Goal: Task Accomplishment & Management: Manage account settings

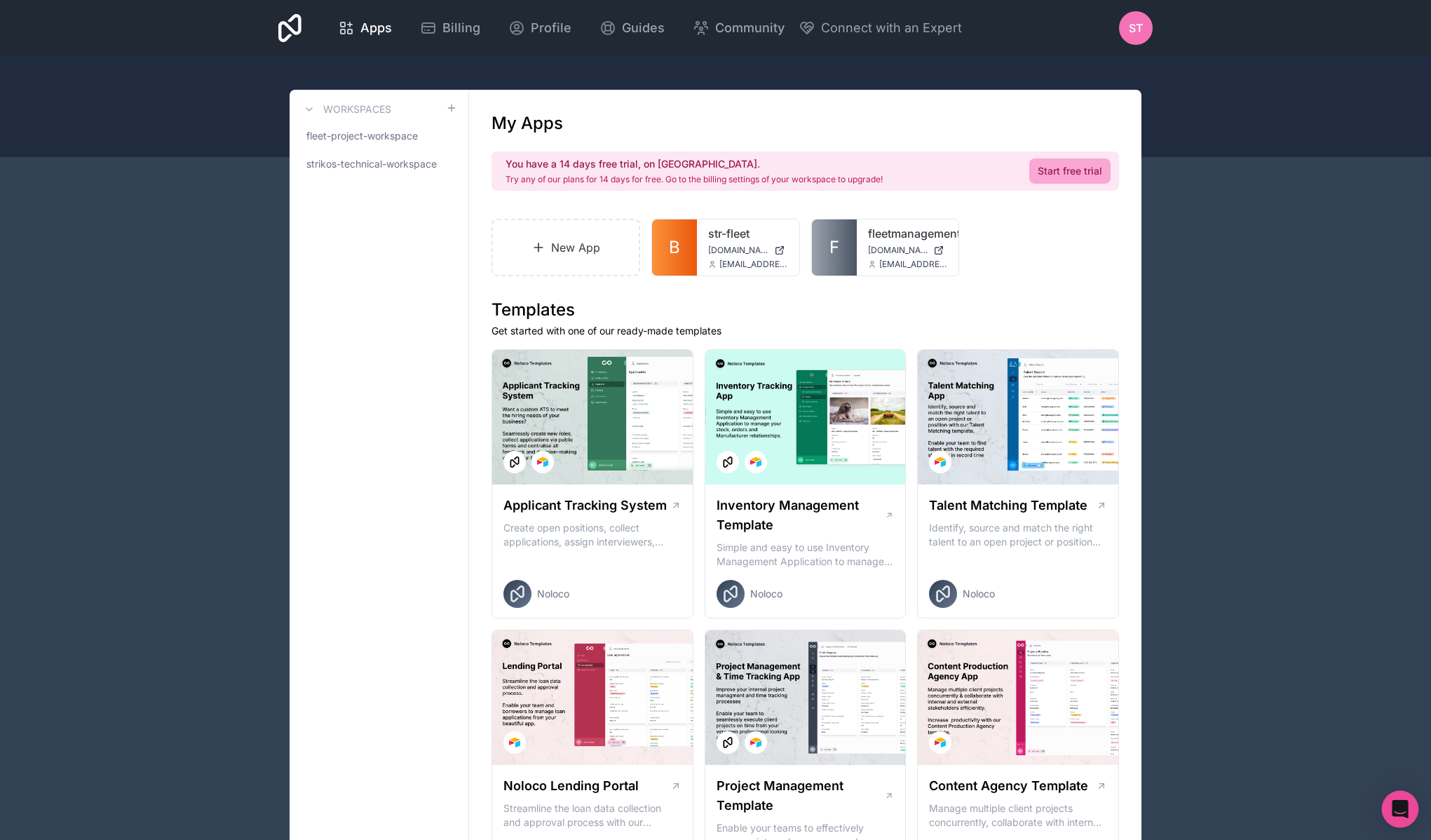
click at [1412, 813] on div "Open Intercom Messenger" at bounding box center [1401, 810] width 37 height 37
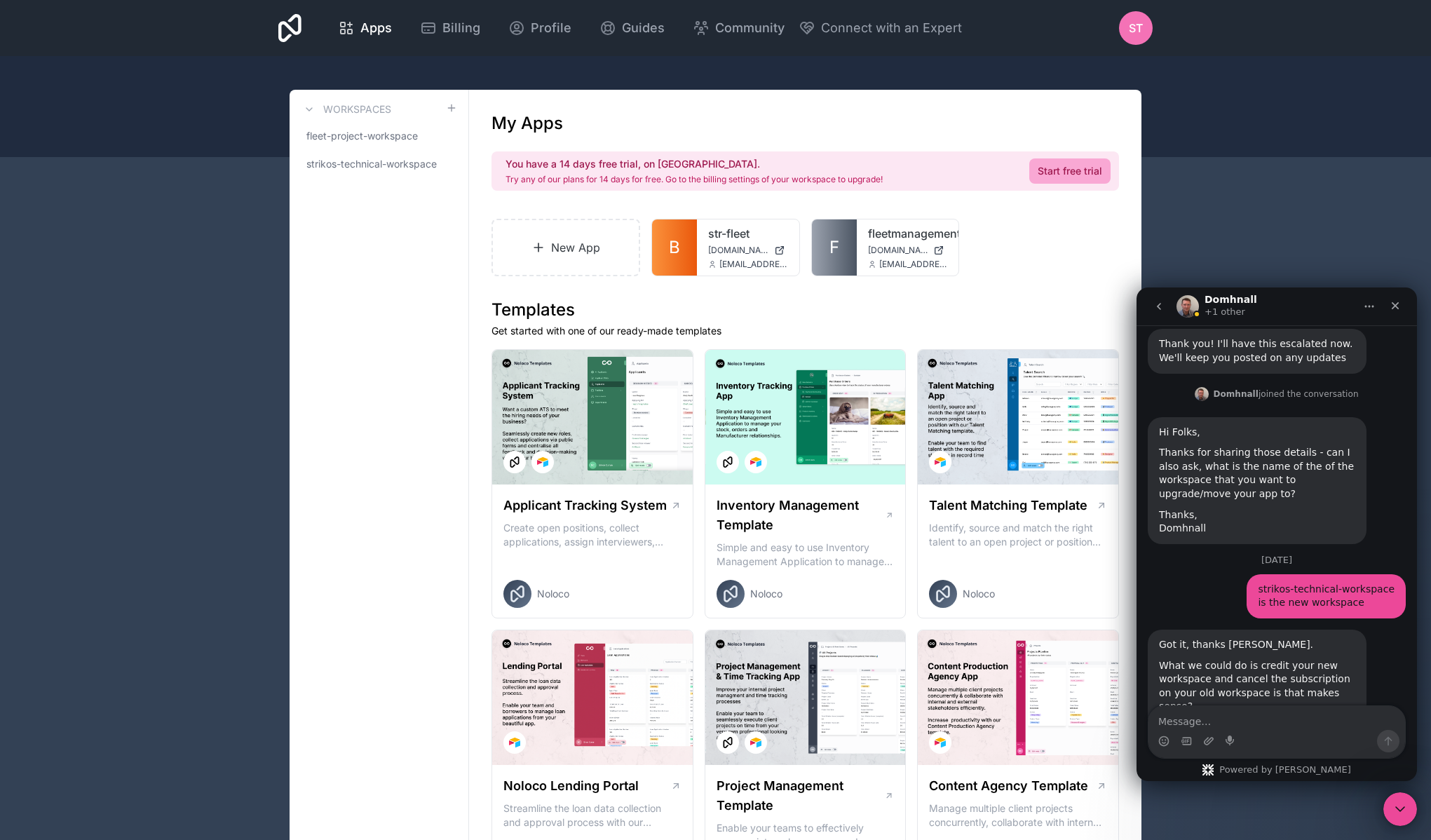
scroll to position [1364, 0]
click at [1268, 713] on textarea "Message…" at bounding box center [1276, 718] width 256 height 24
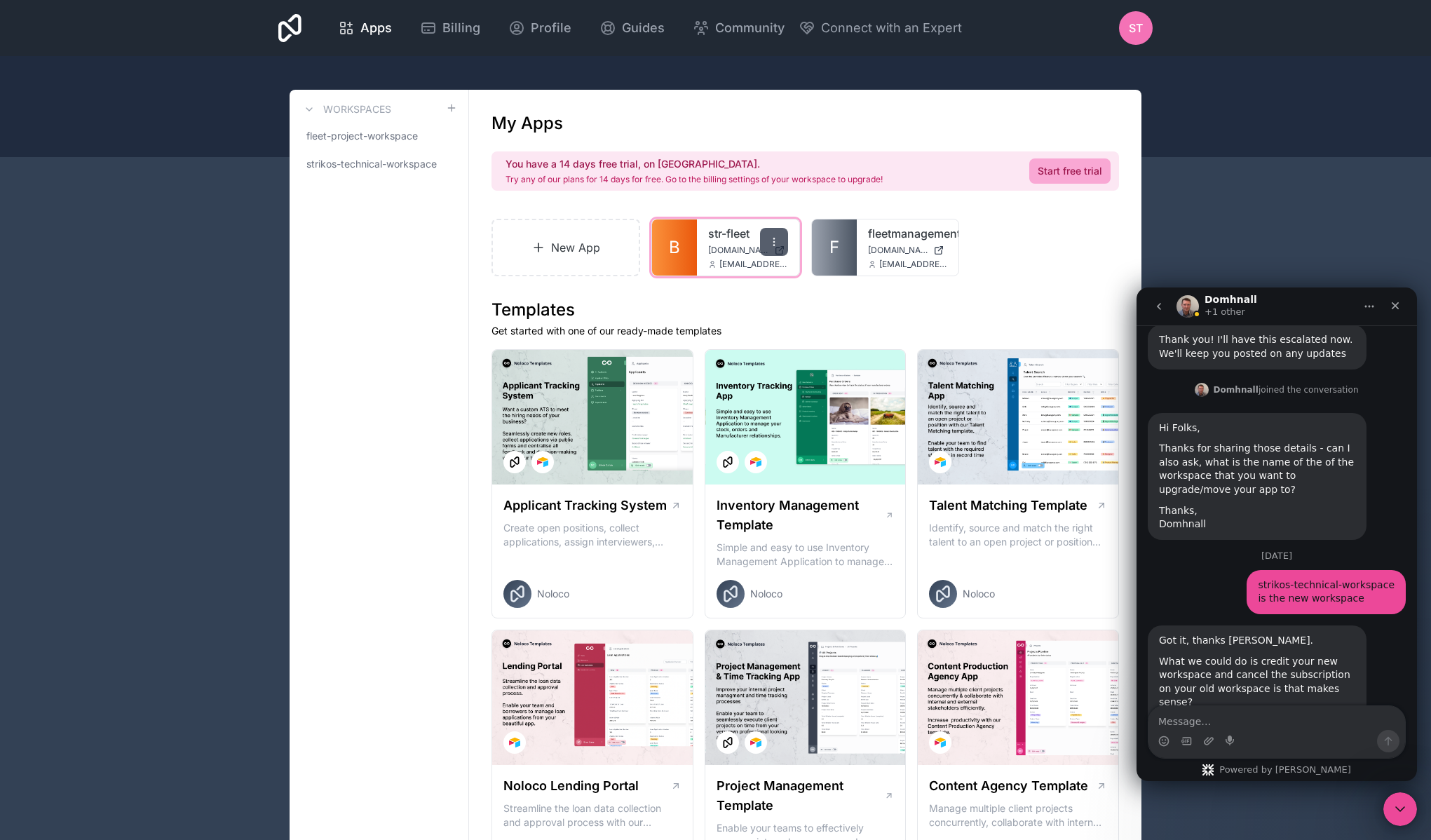
click at [778, 237] on icon at bounding box center [774, 242] width 11 height 11
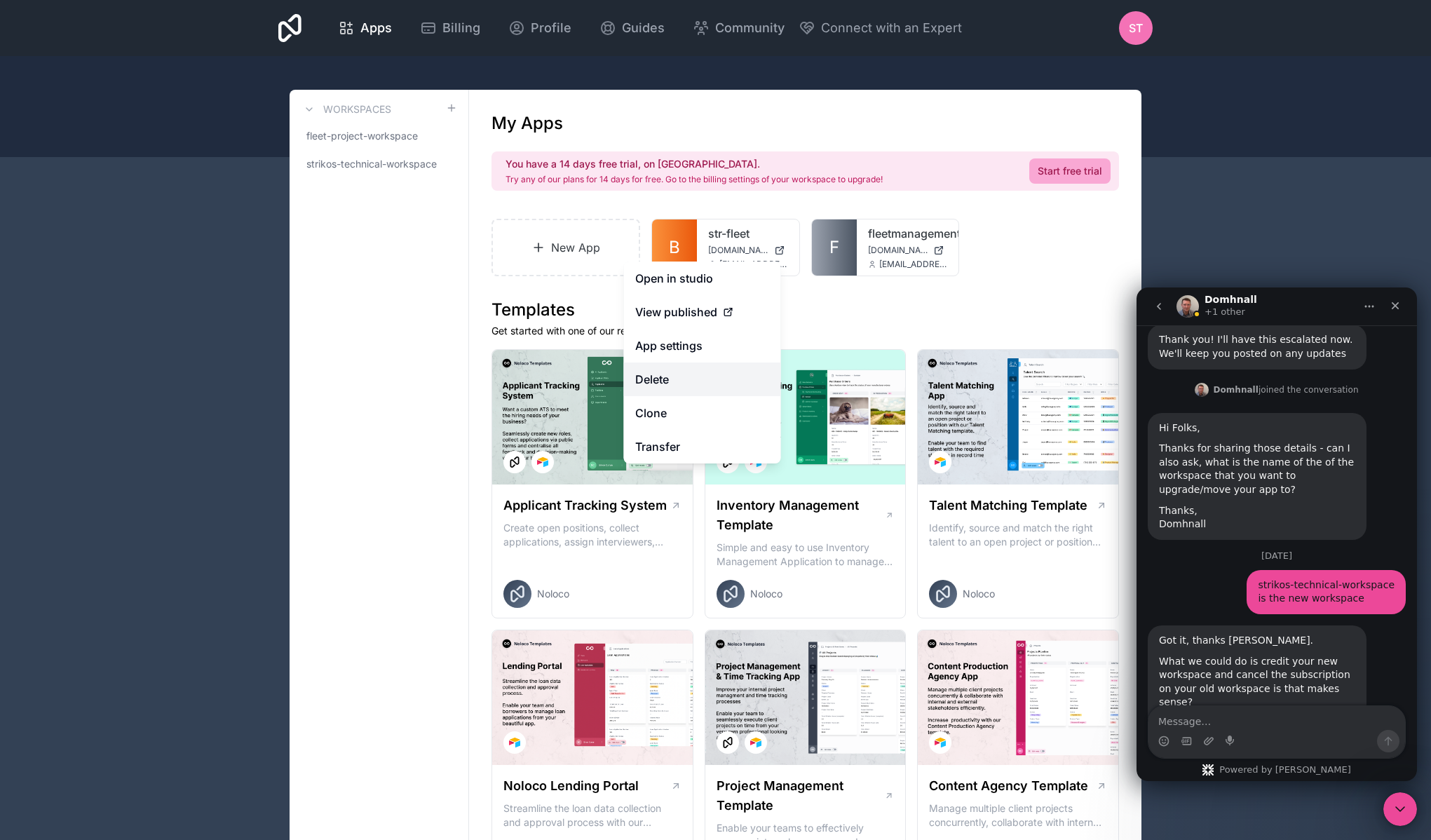
click at [707, 380] on button "Delete" at bounding box center [702, 380] width 157 height 34
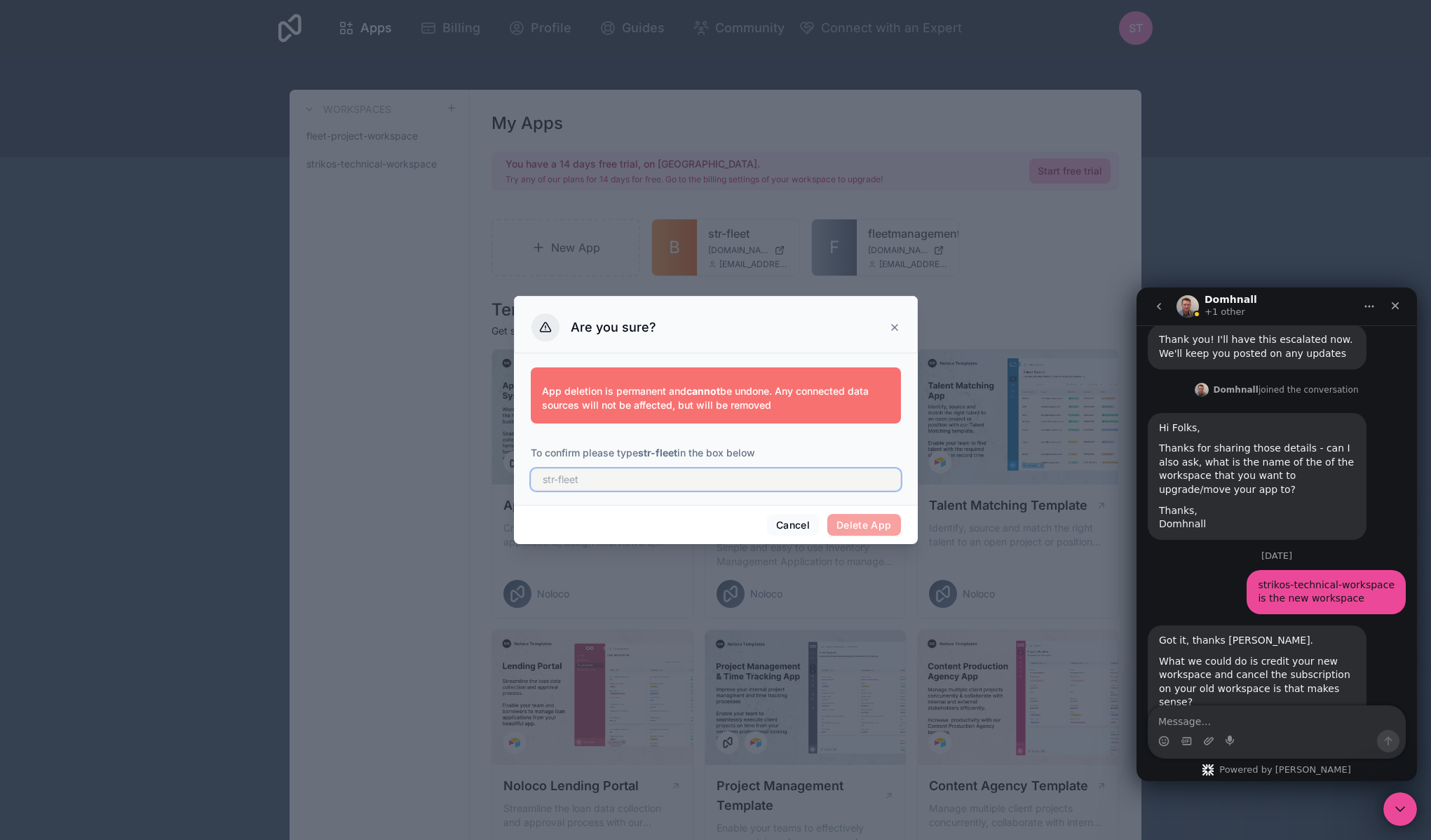
click at [625, 482] on input "text" at bounding box center [716, 480] width 370 height 22
drag, startPoint x: 640, startPoint y: 452, endPoint x: 679, endPoint y: 452, distance: 39.0
click at [679, 452] on p "To confirm please type str-fleet in the box below" at bounding box center [716, 453] width 370 height 14
copy strong "str-fleet"
click at [640, 482] on input "text" at bounding box center [716, 480] width 370 height 22
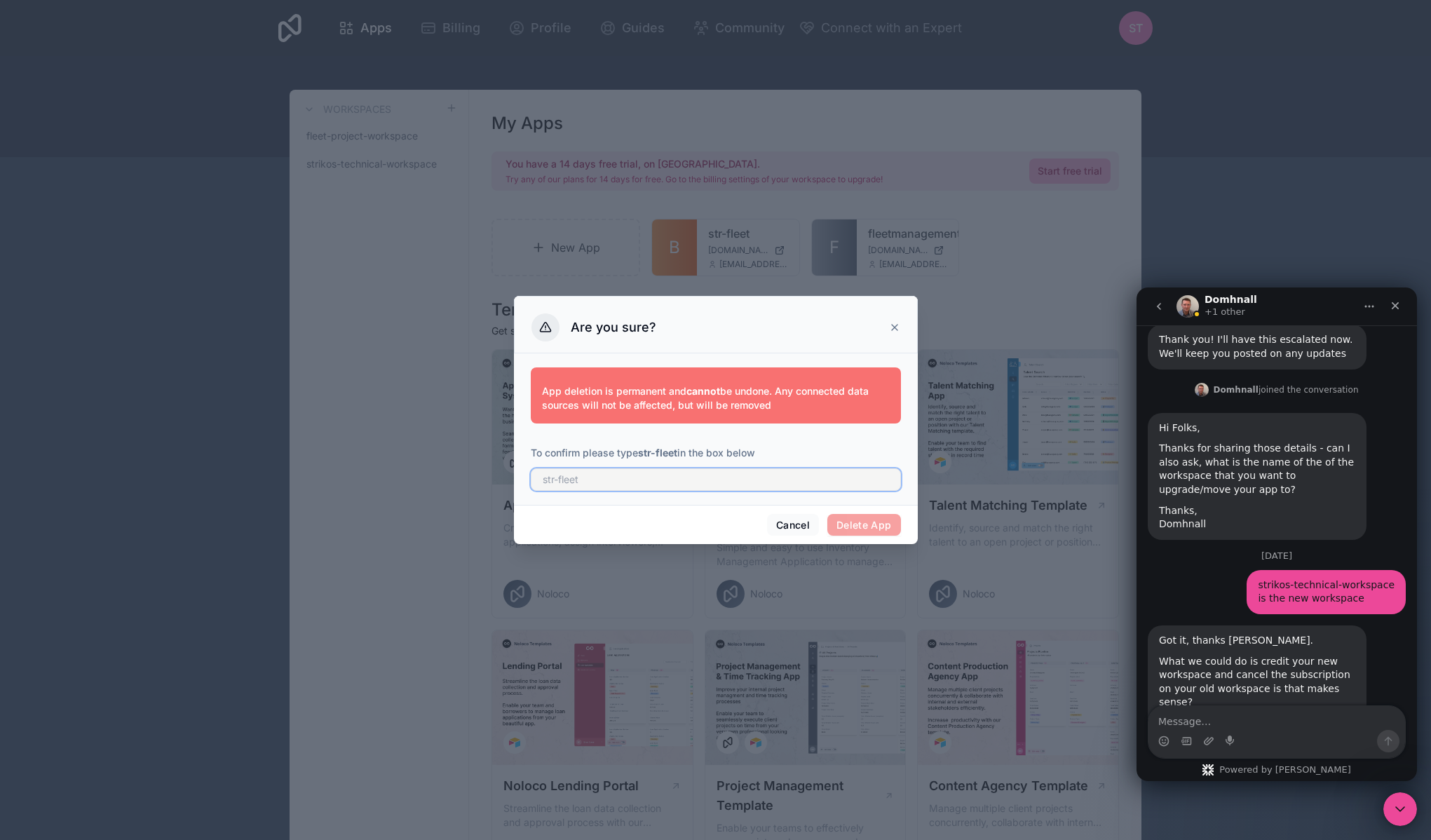
paste input "str-fleet"
type input "str-fleet"
click at [879, 529] on button "Delete App" at bounding box center [864, 525] width 74 height 22
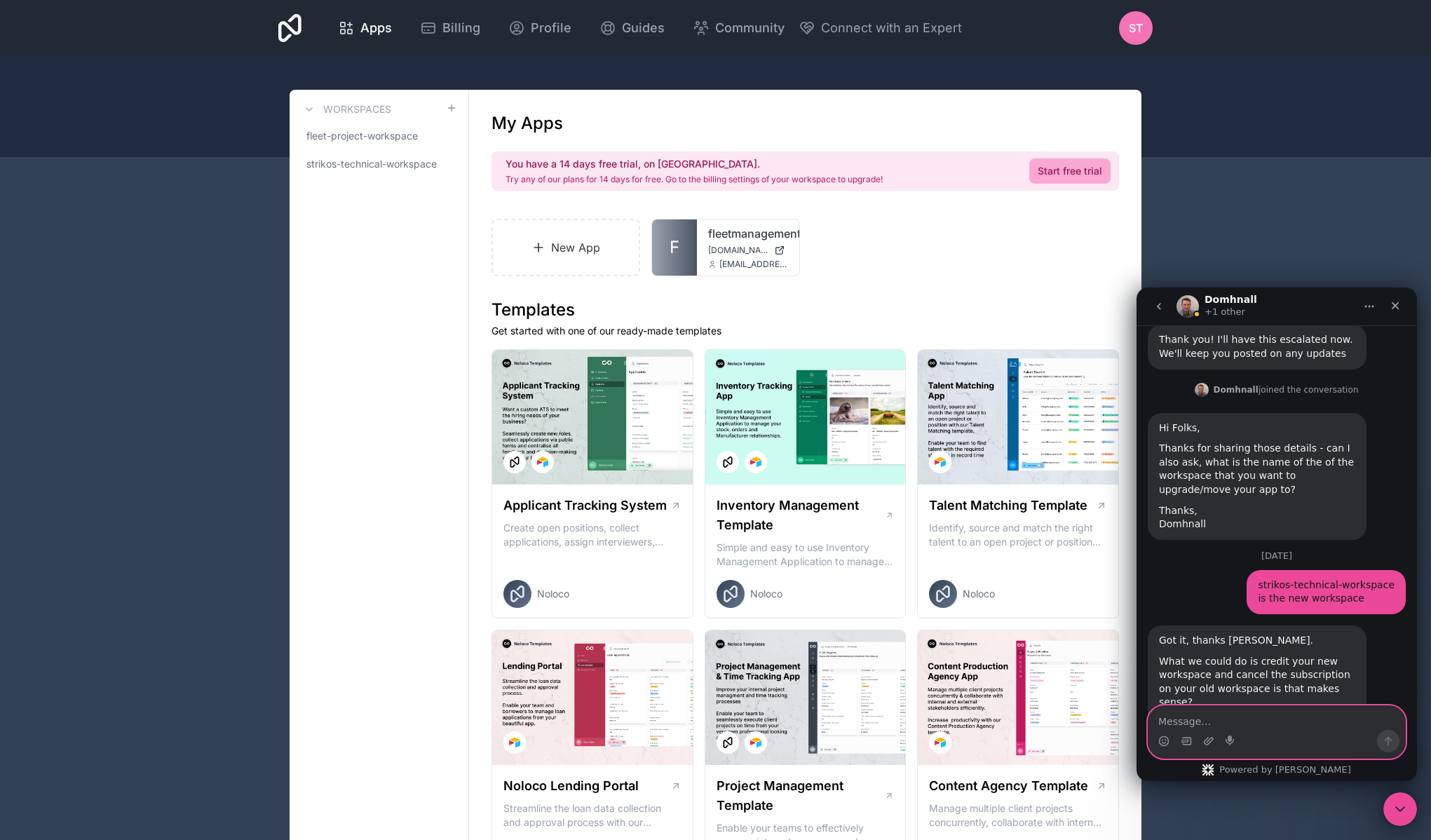
click at [1275, 721] on textarea "Message…" at bounding box center [1276, 718] width 256 height 24
click at [1288, 729] on textarea "Message…" at bounding box center [1276, 718] width 256 height 24
click at [380, 166] on span "strikos-technical-workspace" at bounding box center [371, 164] width 128 height 14
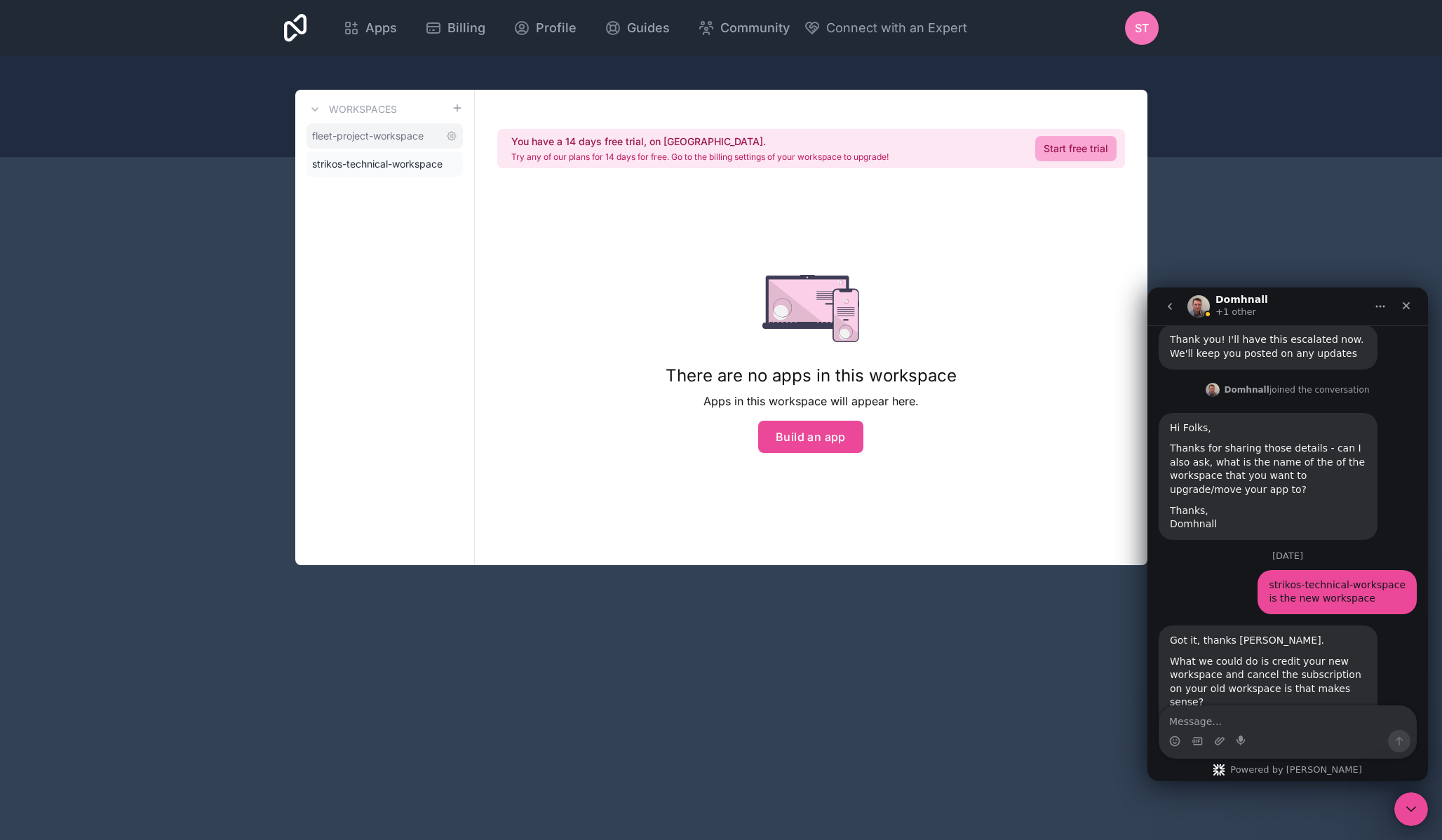
click at [388, 138] on span "fleet-project-workspace" at bounding box center [368, 136] width 111 height 14
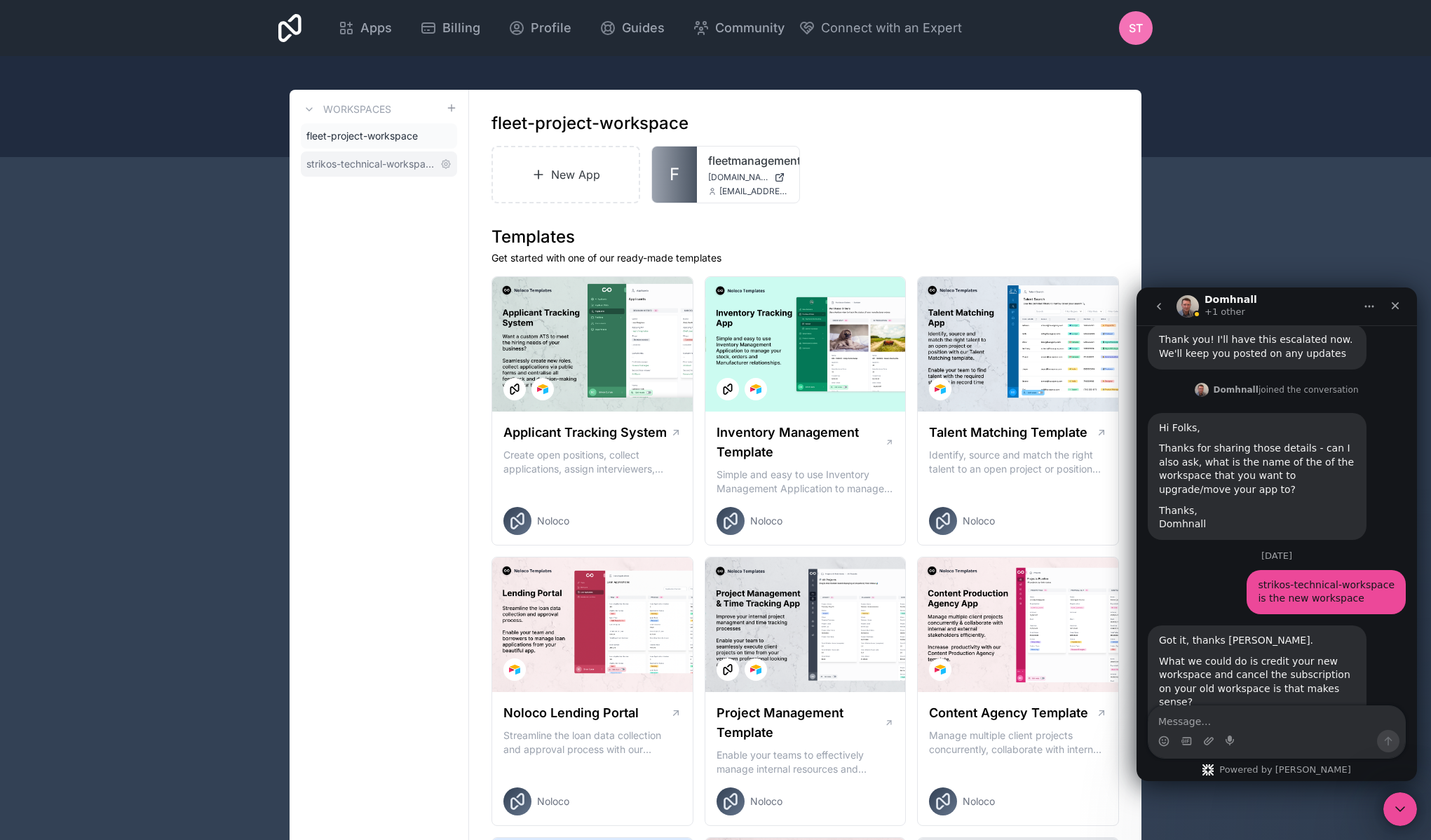
click at [388, 164] on span "strikos-technical-workspace" at bounding box center [371, 164] width 128 height 14
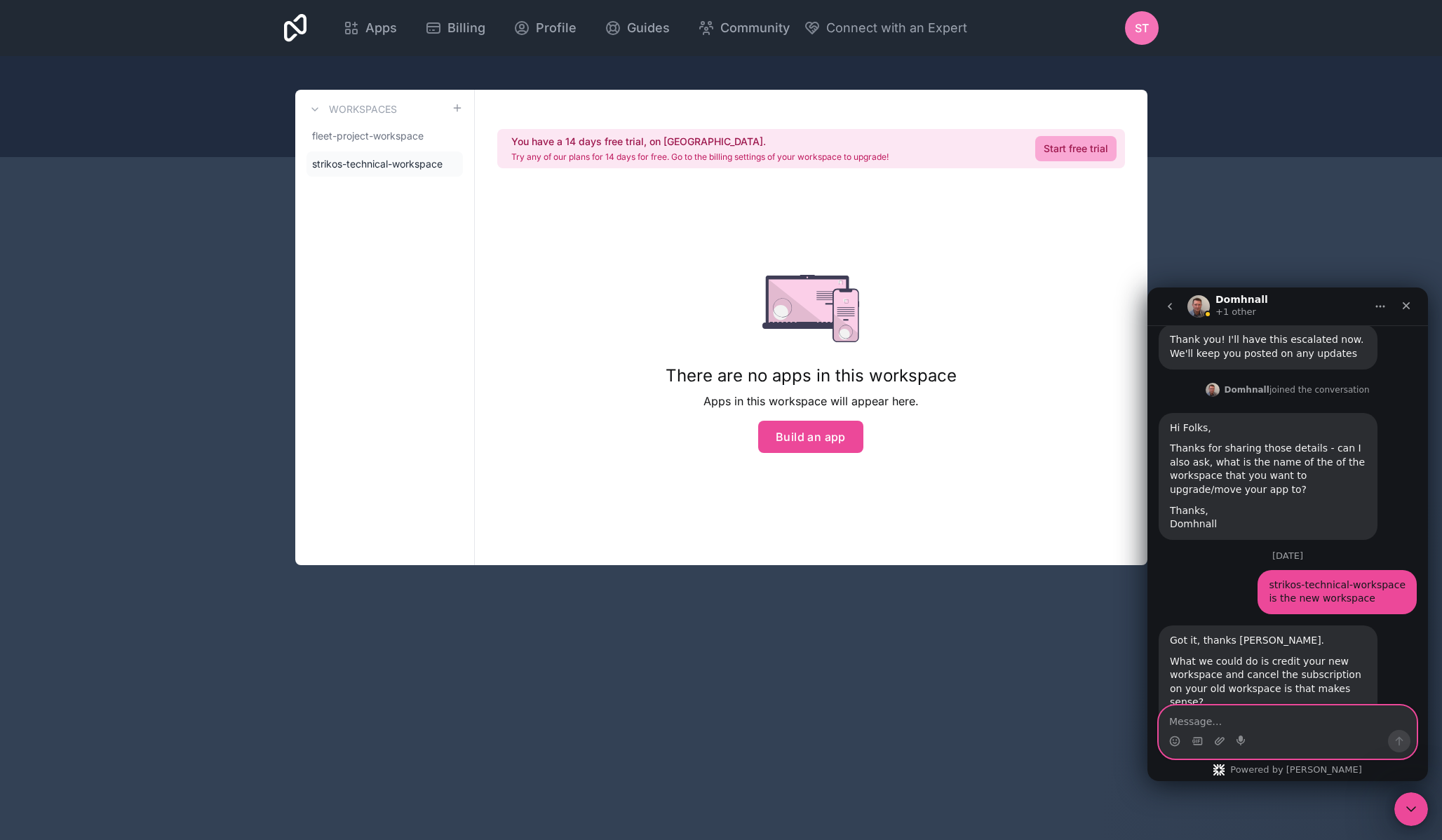
click at [1270, 717] on textarea "Message…" at bounding box center [1287, 718] width 256 height 24
click at [1305, 719] on textarea "Message…" at bounding box center [1287, 718] width 256 height 24
click at [1252, 725] on textarea "Message…" at bounding box center [1287, 718] width 256 height 24
click at [370, 132] on span "fleet-project-workspace" at bounding box center [368, 136] width 111 height 14
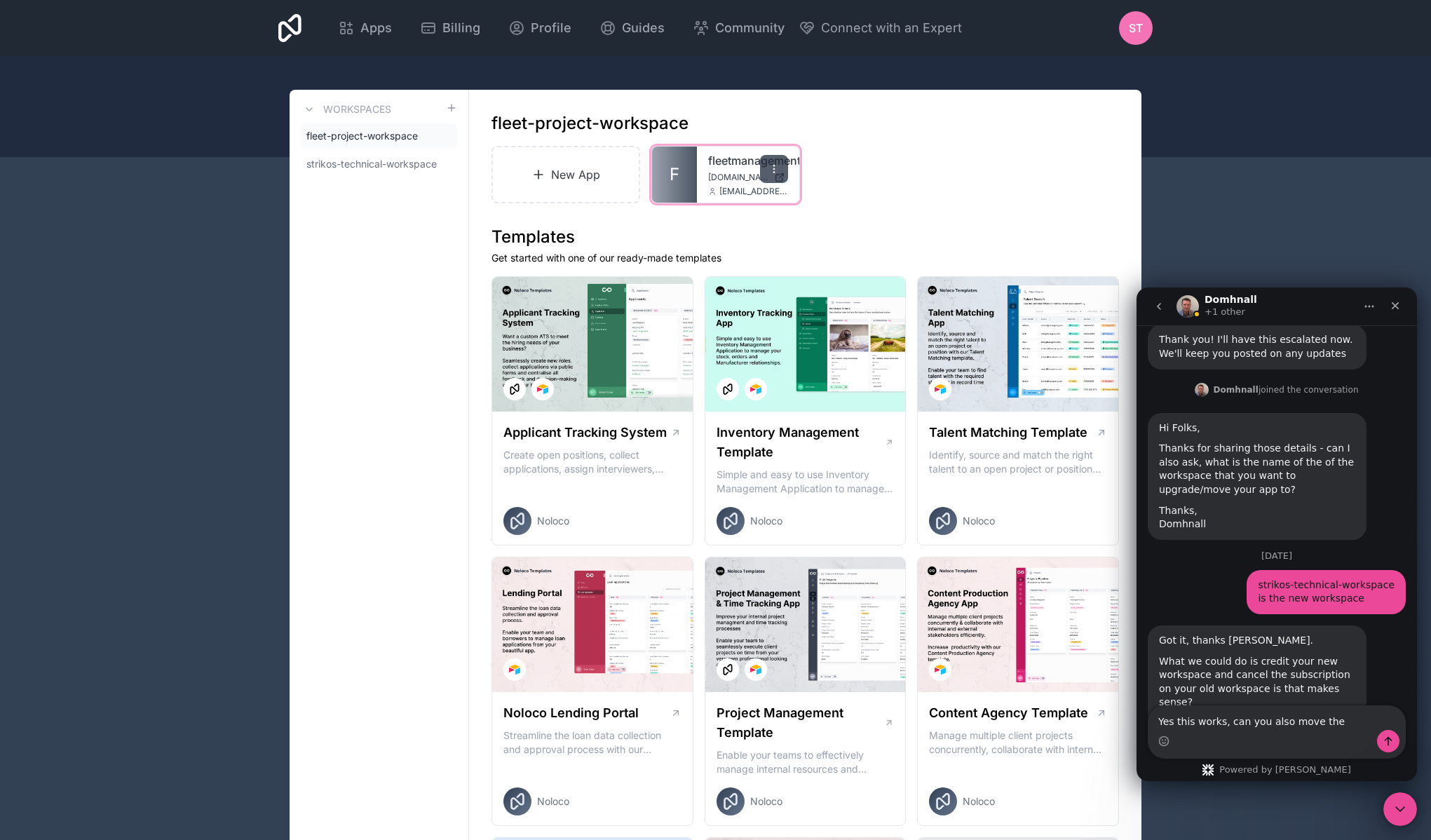
click at [774, 172] on icon at bounding box center [774, 172] width 1 height 1
click at [740, 159] on link "fleetmanagementapp" at bounding box center [748, 160] width 80 height 17
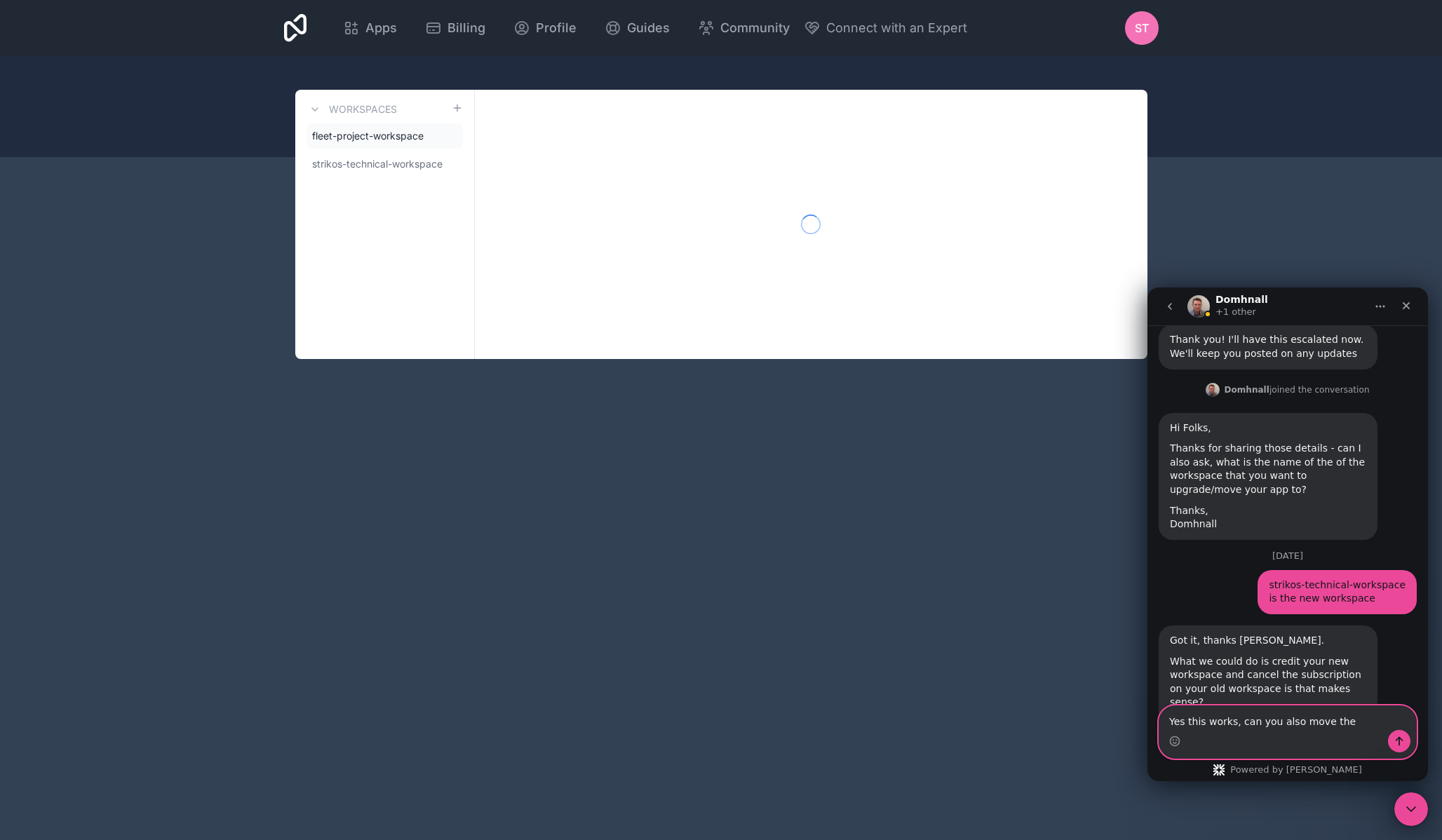
click at [1352, 725] on textarea "Yes this works, can you also move the" at bounding box center [1287, 718] width 256 height 24
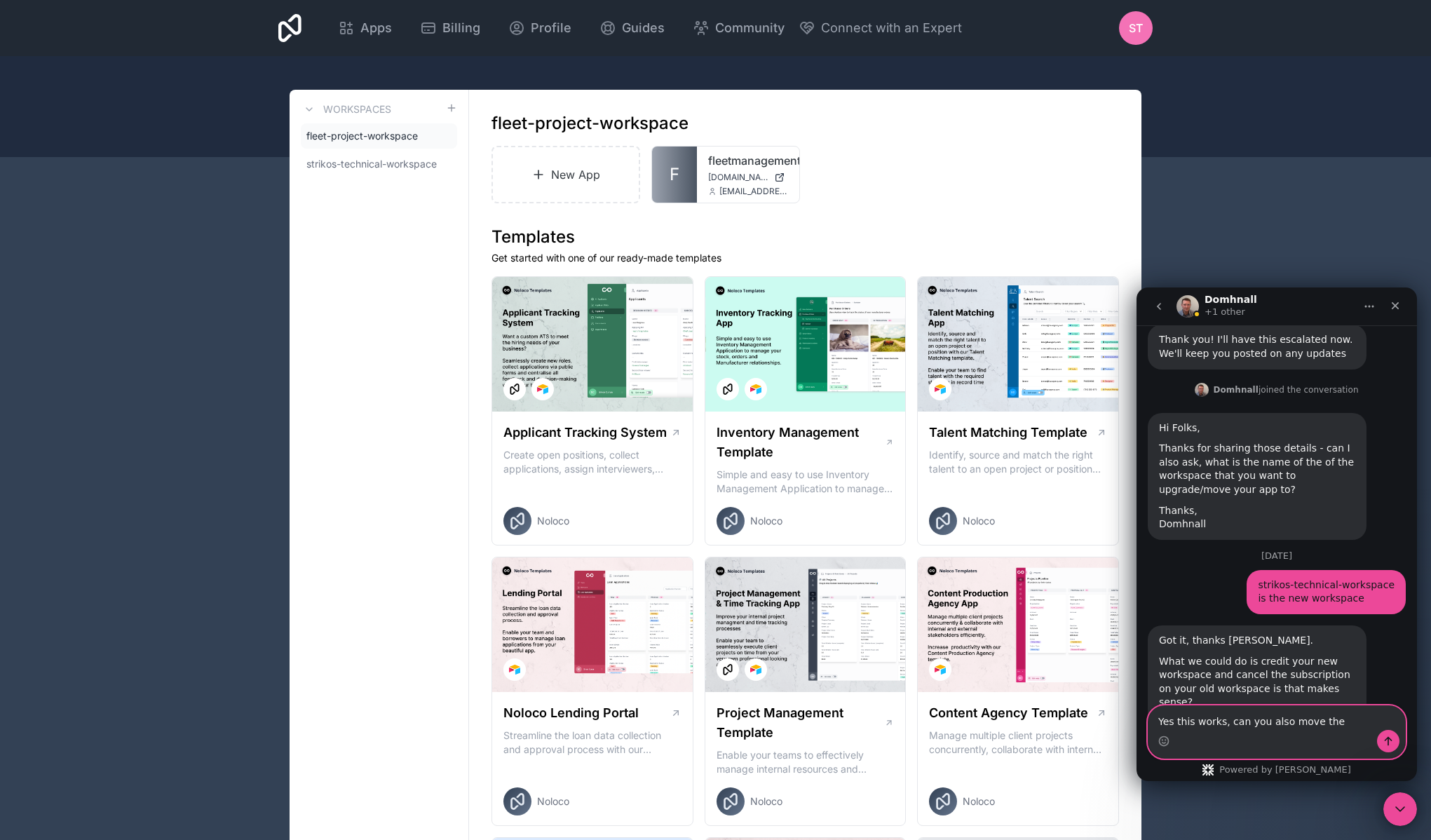
paste textarea "fleetmanagementapp"
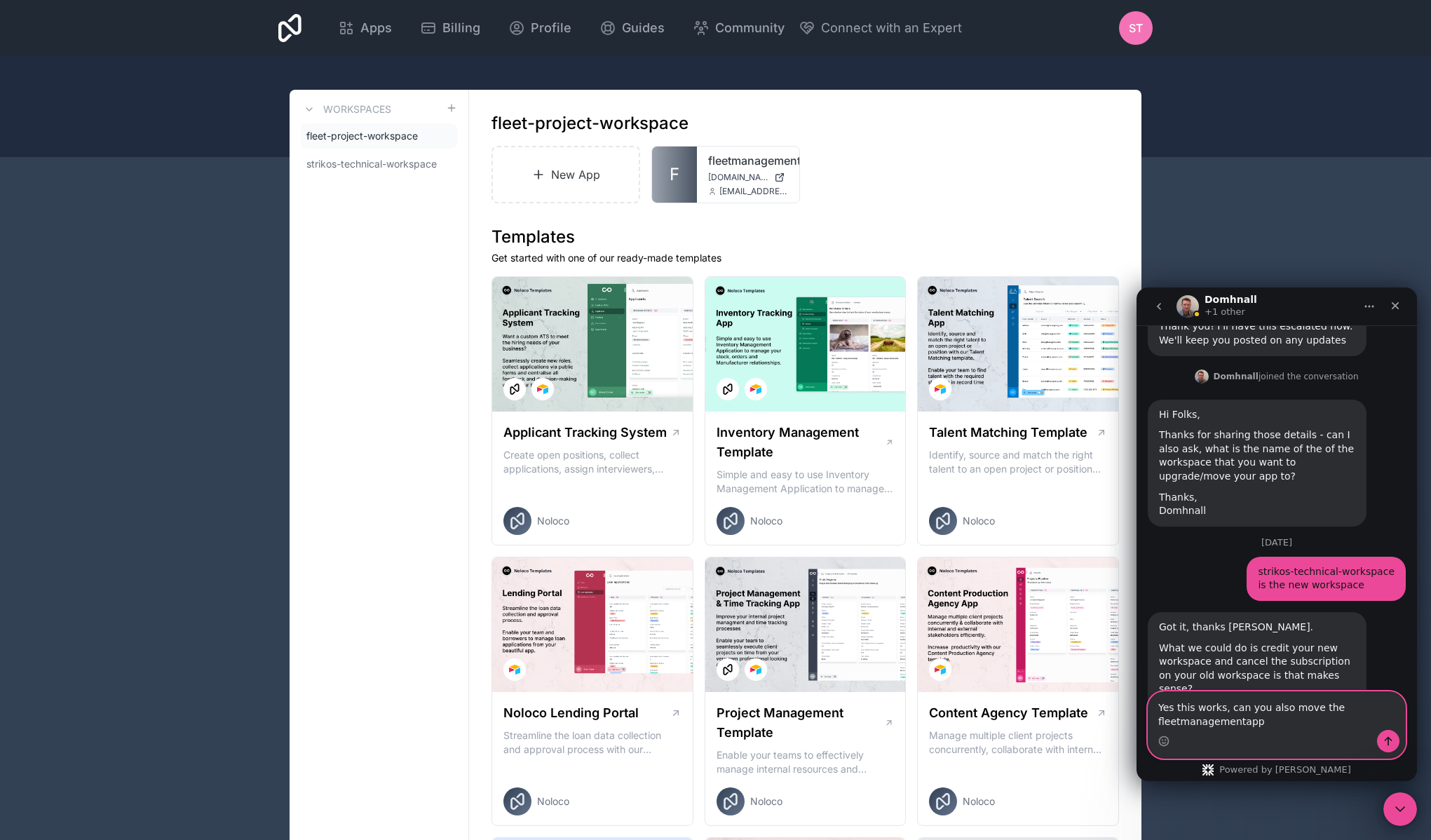
scroll to position [1378, 0]
type textarea "Yes this works, can you also move the fleetmanagementapp app into the new works…"
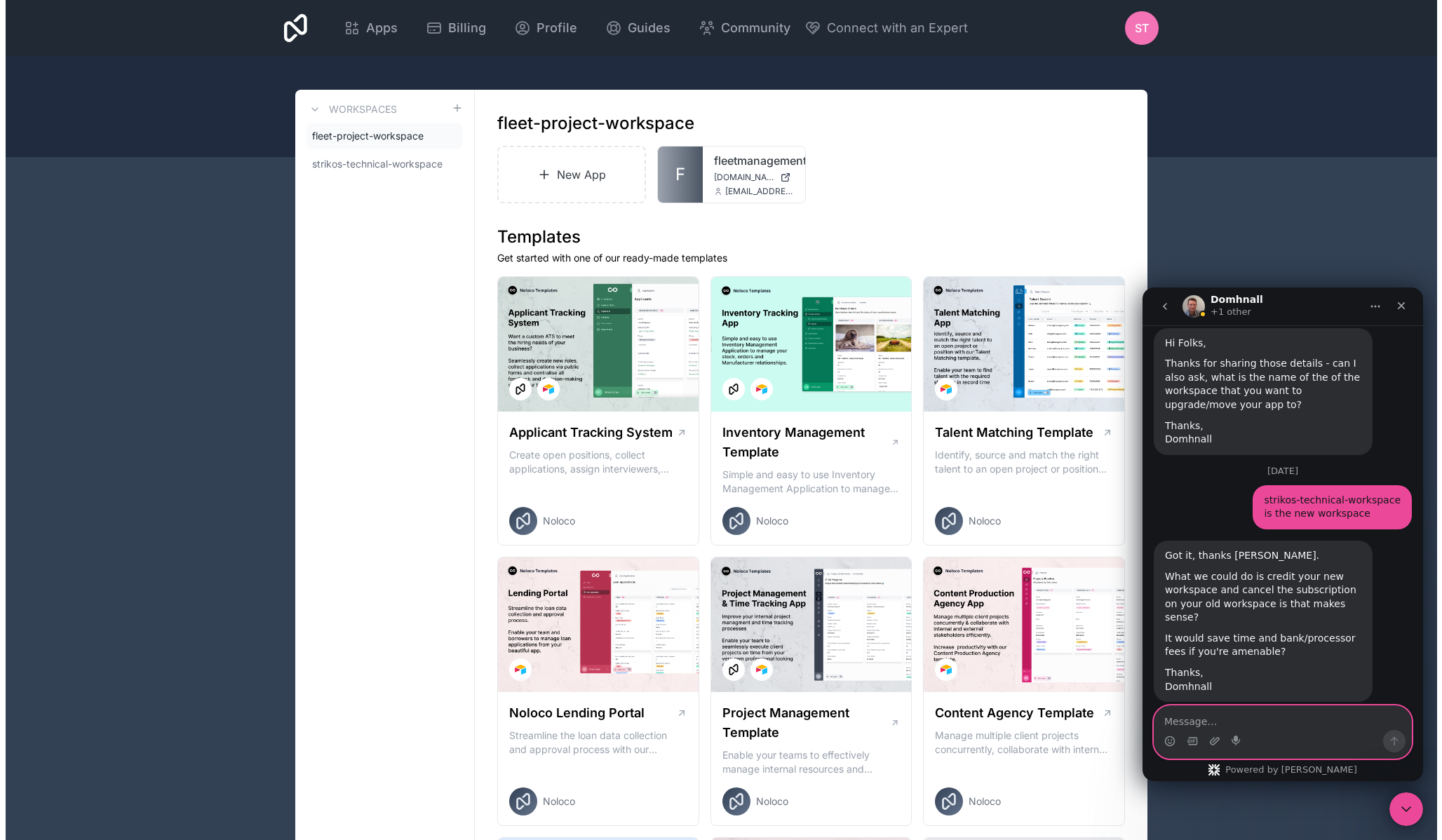
scroll to position [1452, 0]
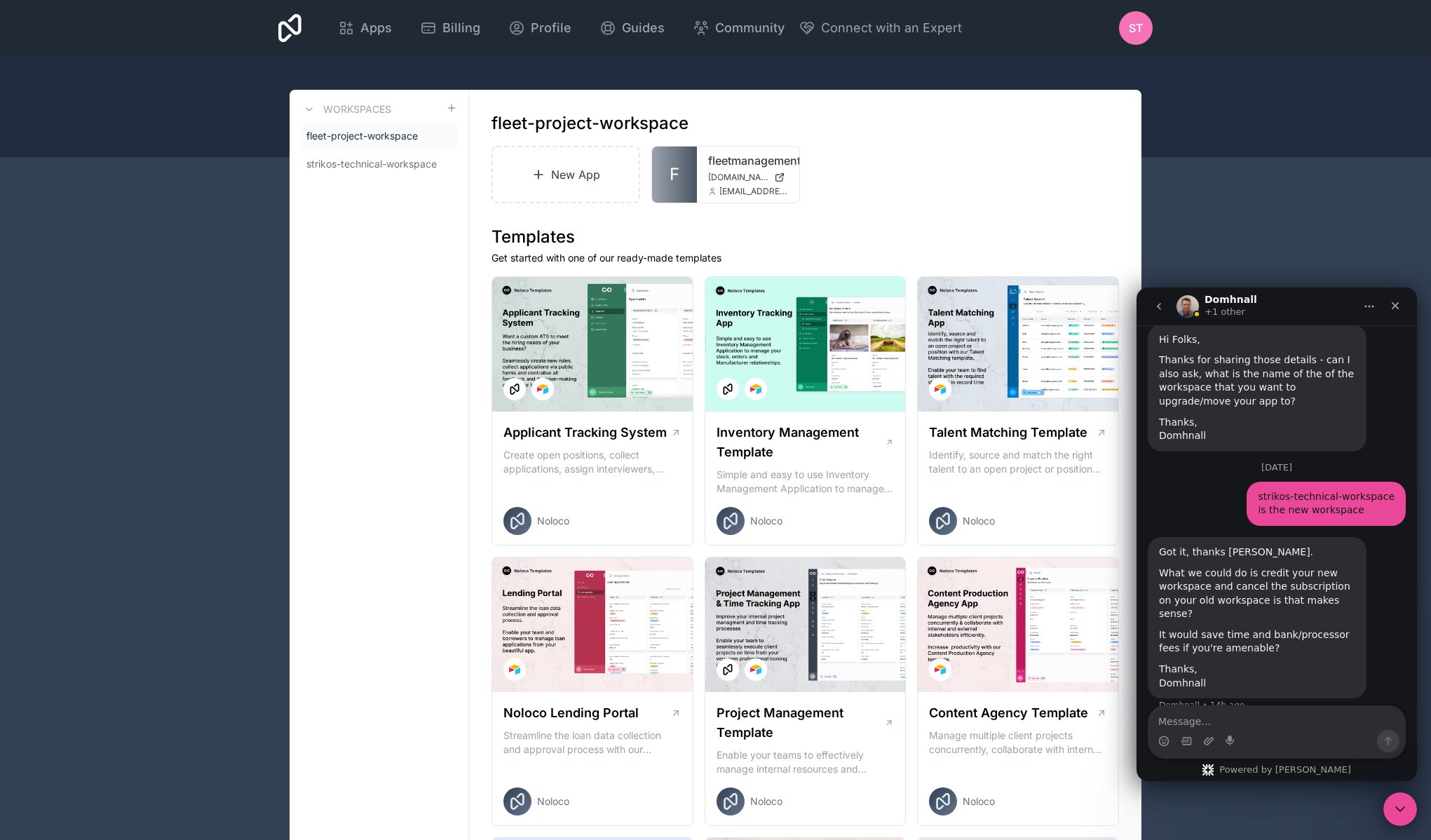
click at [905, 190] on div "New App F fleetmanagementapp fleetmanagementapp.noloco.co kesip29861@daxiake.com" at bounding box center [806, 175] width 628 height 58
click at [386, 164] on span "strikos-technical-workspace" at bounding box center [371, 164] width 128 height 14
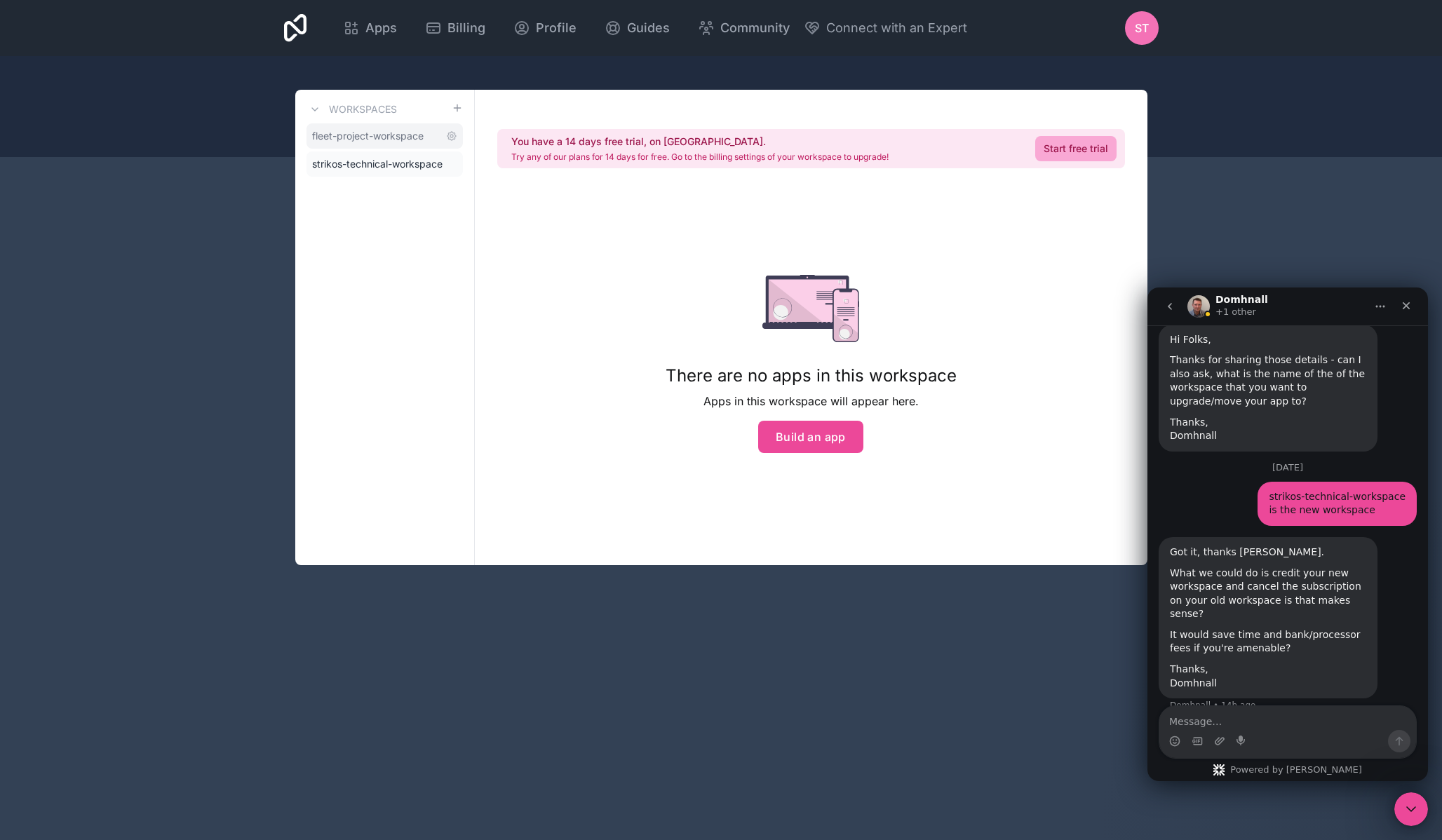
click at [398, 130] on span "fleet-project-workspace" at bounding box center [368, 136] width 111 height 14
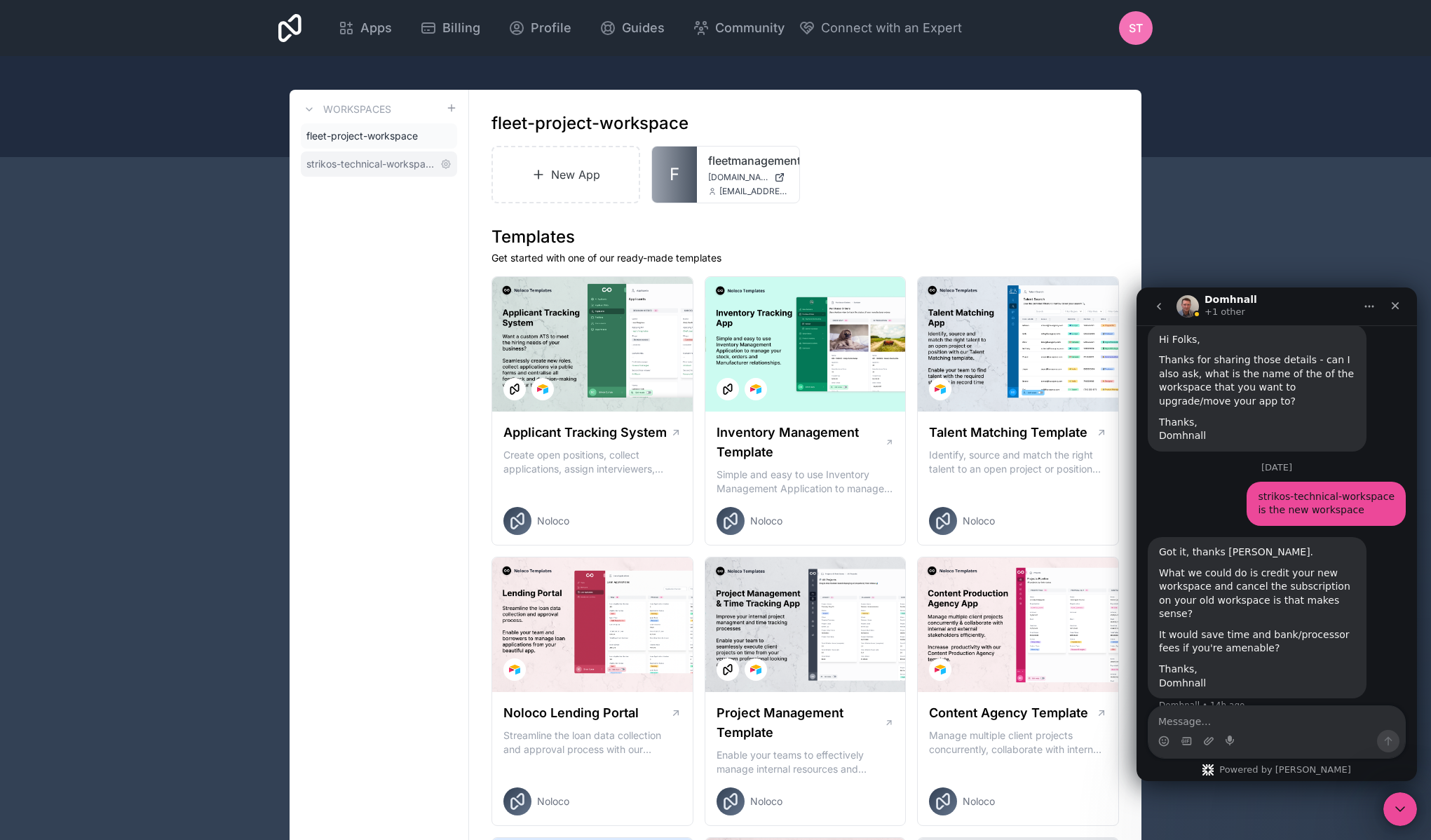
click at [392, 163] on span "strikos-technical-workspace" at bounding box center [371, 164] width 128 height 14
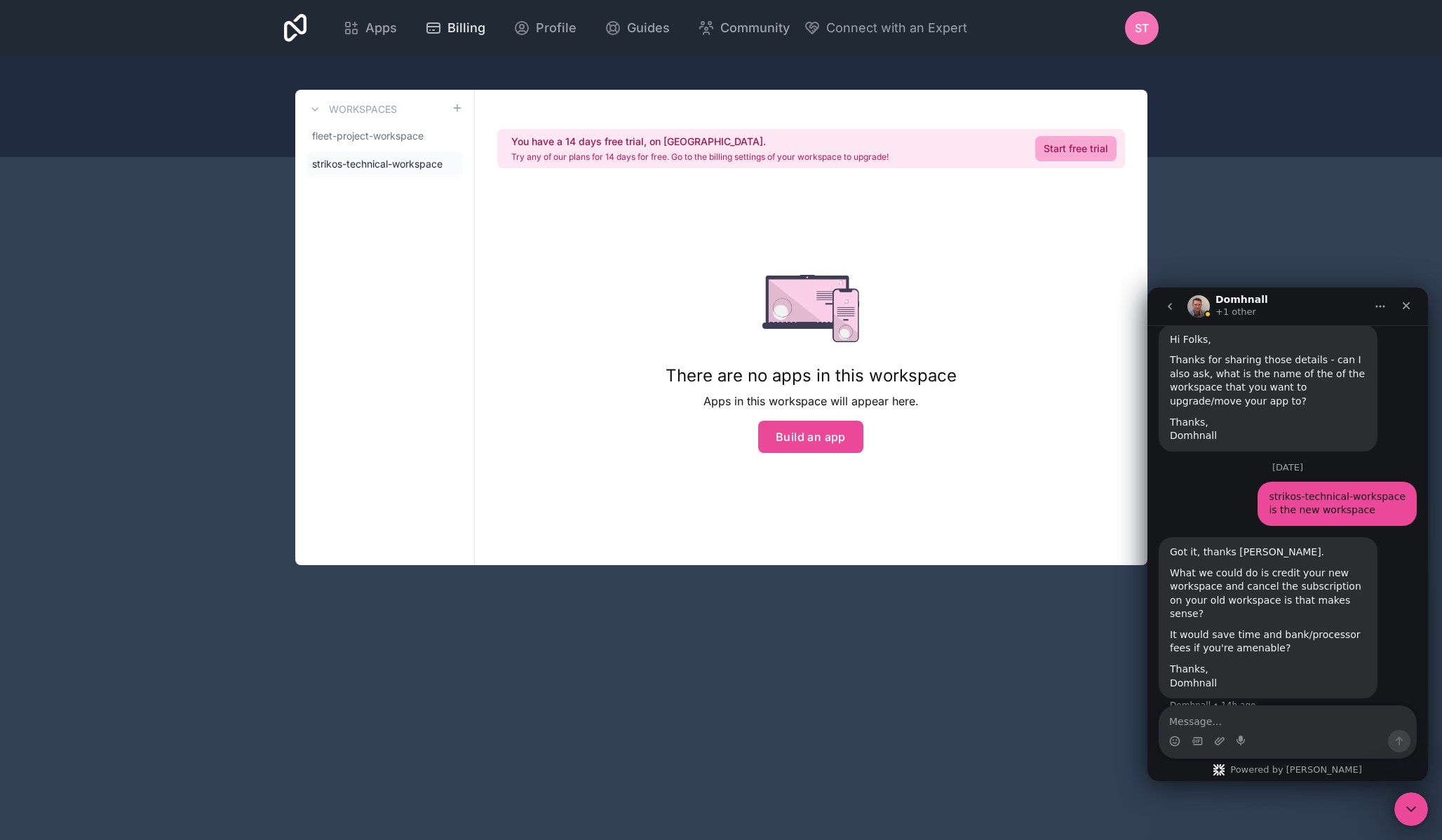
click at [457, 30] on span "Billing" at bounding box center [466, 28] width 38 height 20
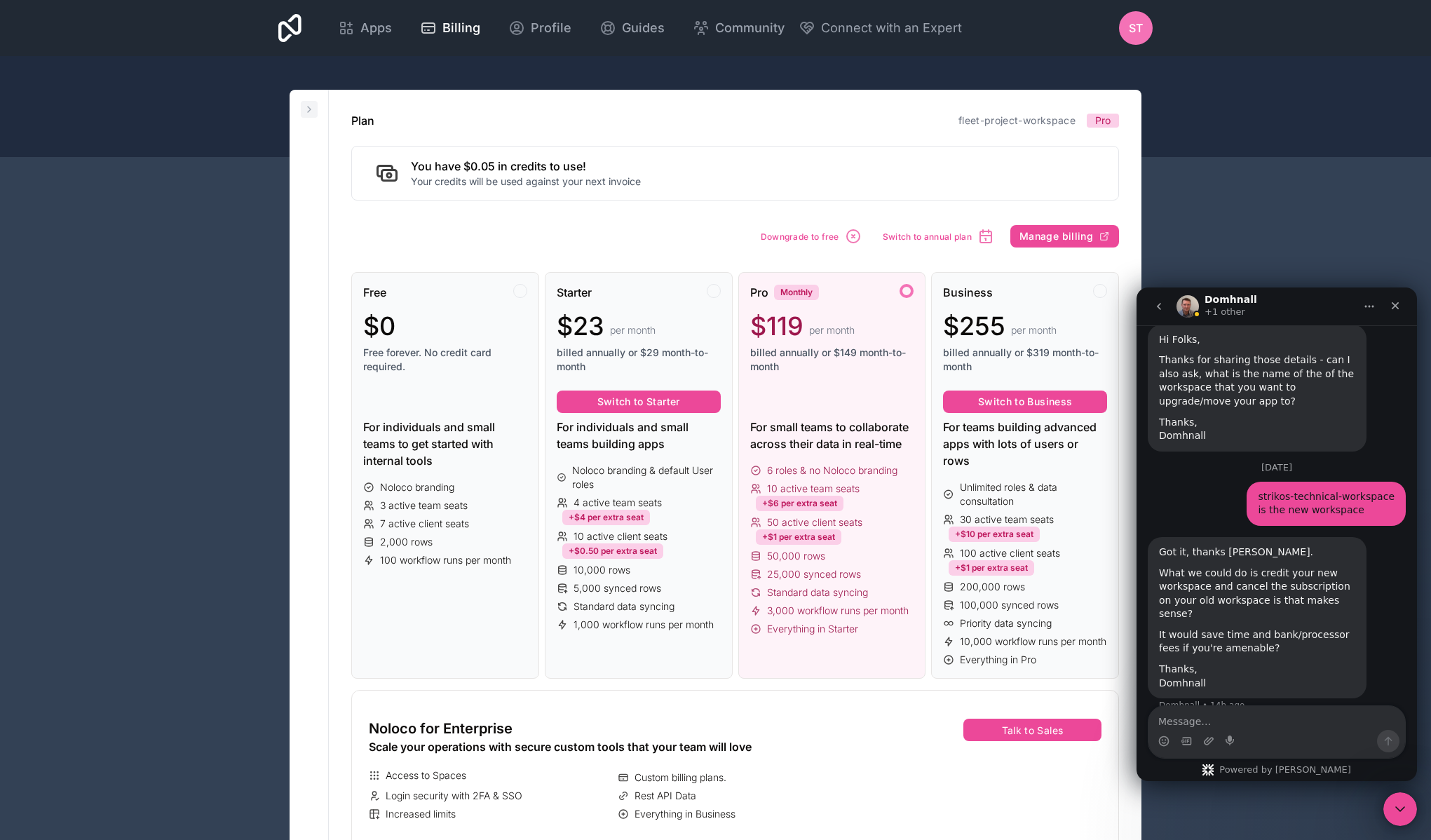
click at [302, 109] on button at bounding box center [309, 109] width 17 height 17
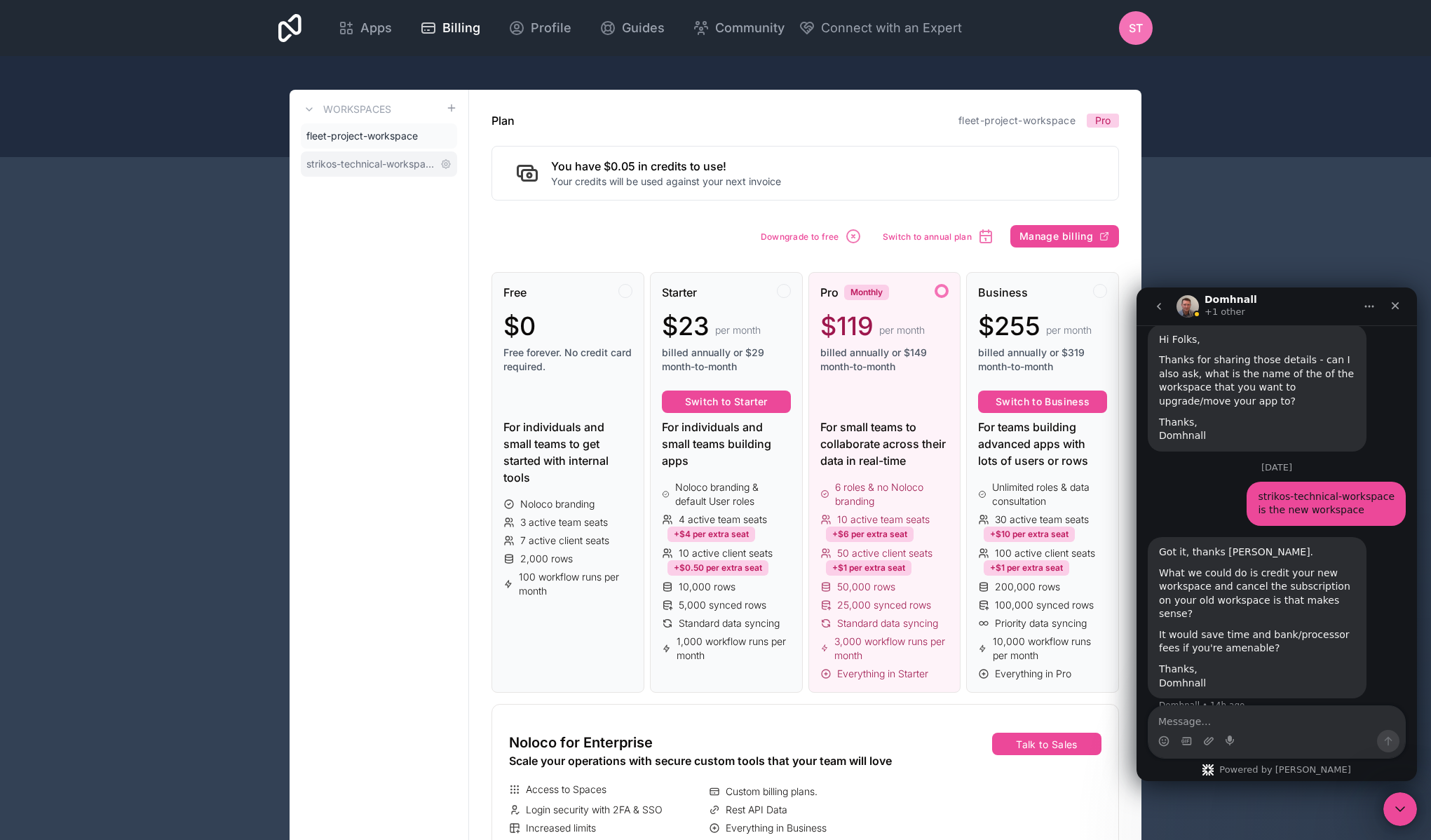
click at [368, 167] on span "strikos-technical-workspace" at bounding box center [371, 164] width 128 height 14
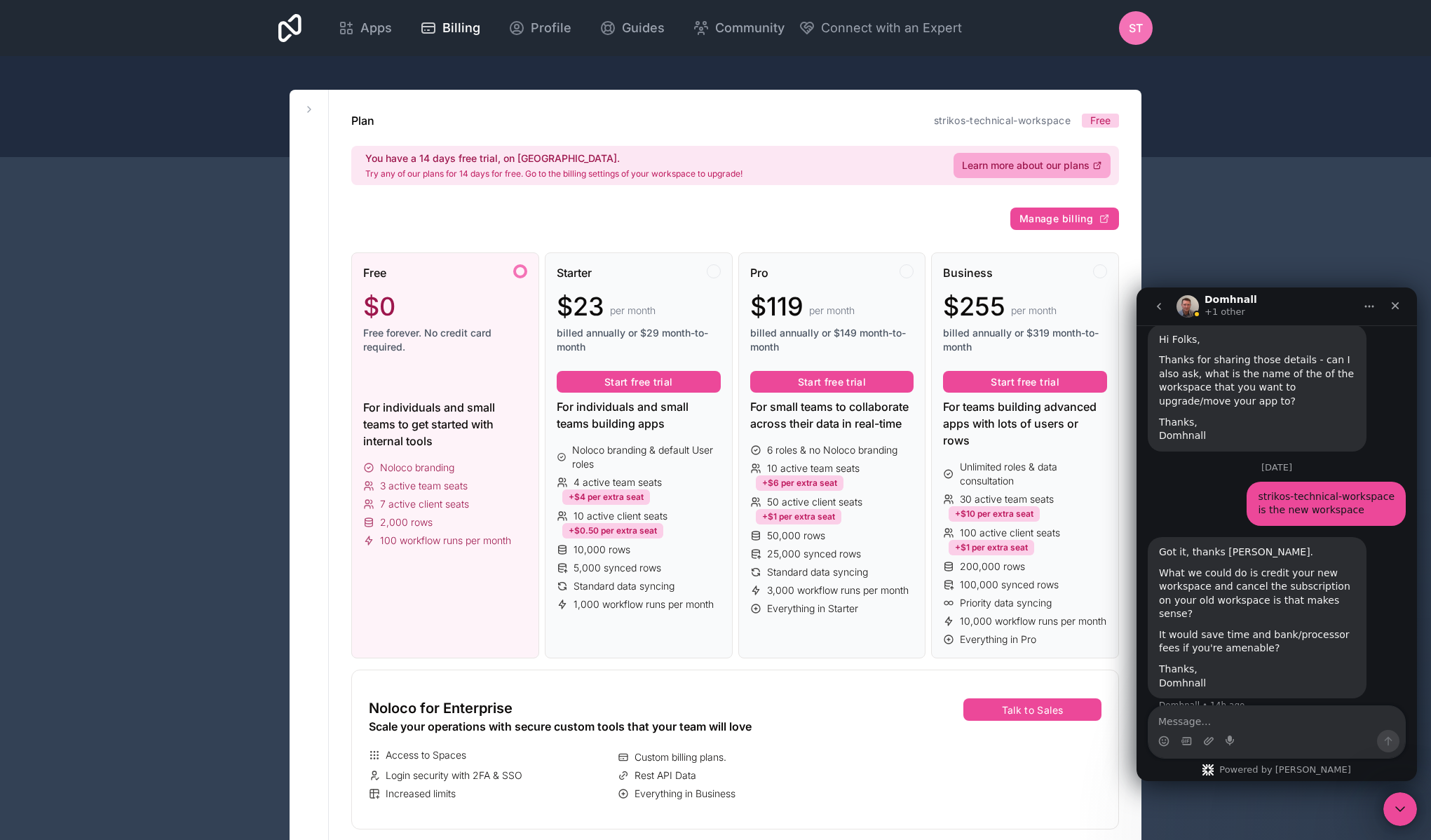
click at [857, 385] on button "Start free trial" at bounding box center [832, 382] width 164 height 22
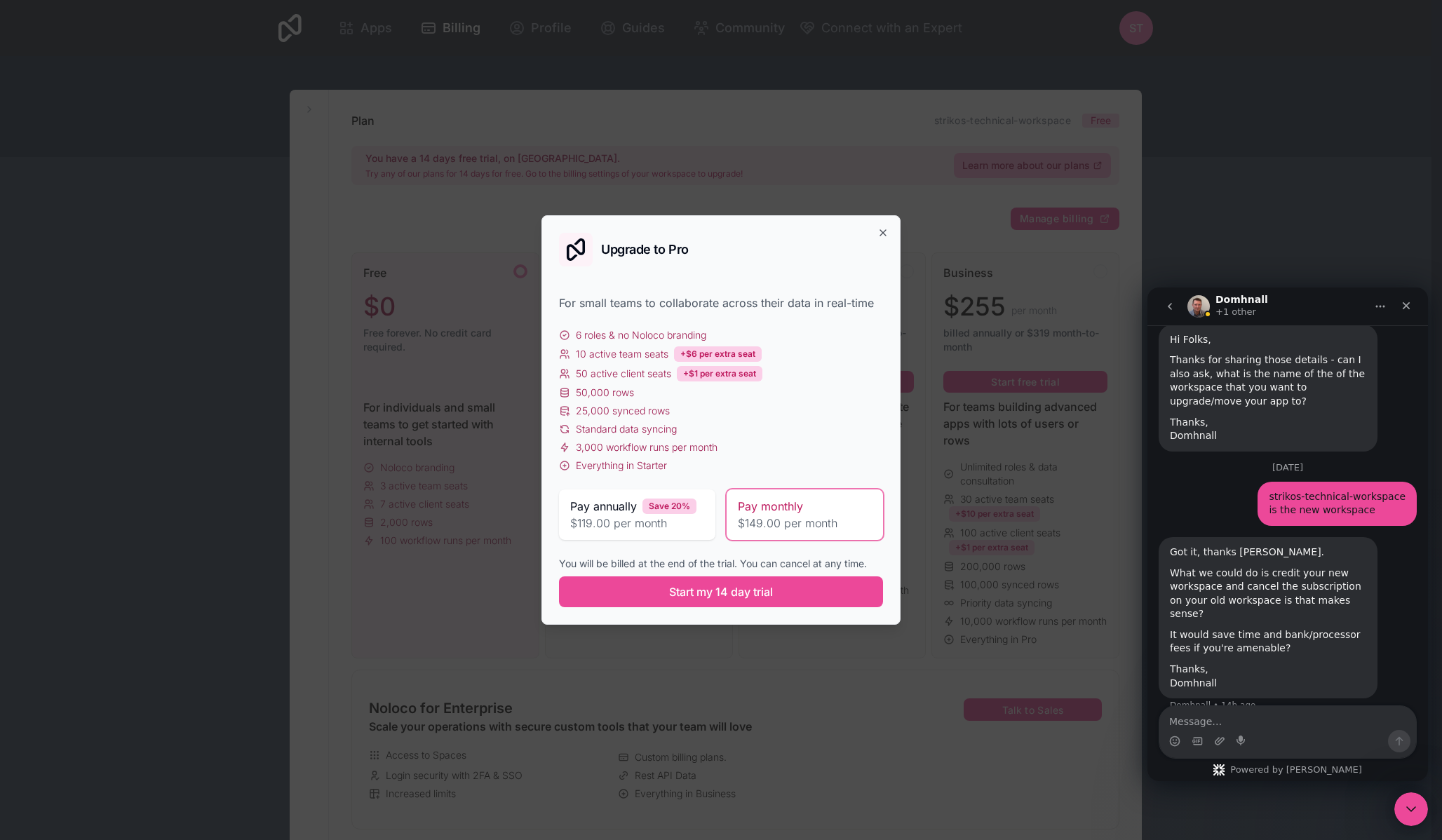
click at [803, 526] on span "$149.00 per month" at bounding box center [804, 523] width 134 height 17
click at [786, 593] on button "Start my 14 day trial" at bounding box center [721, 592] width 324 height 31
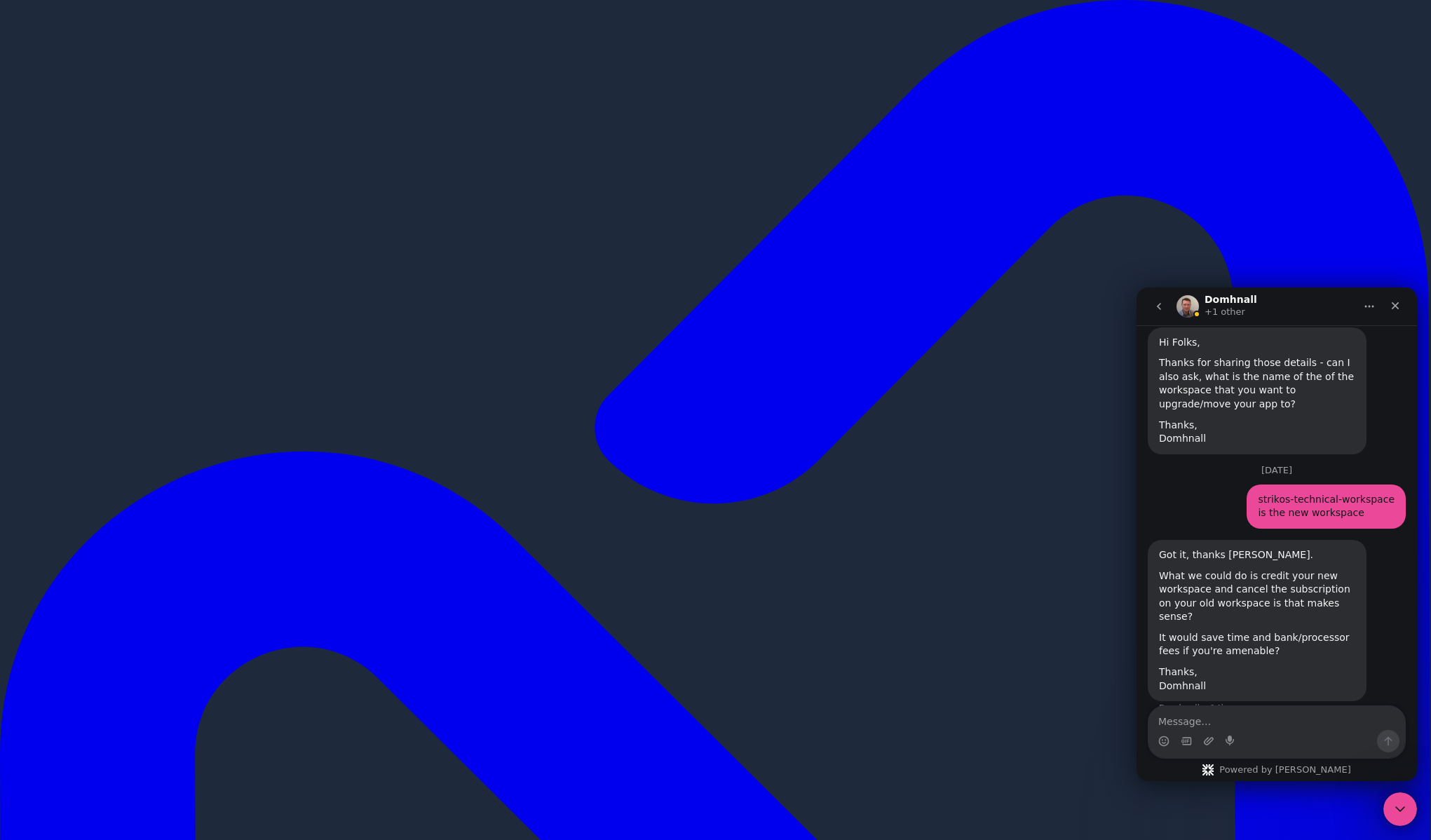
scroll to position [1452, 0]
click at [1244, 725] on textarea "Message…" at bounding box center [1276, 718] width 256 height 24
click at [1274, 739] on div "Intercom messenger" at bounding box center [1276, 741] width 256 height 22
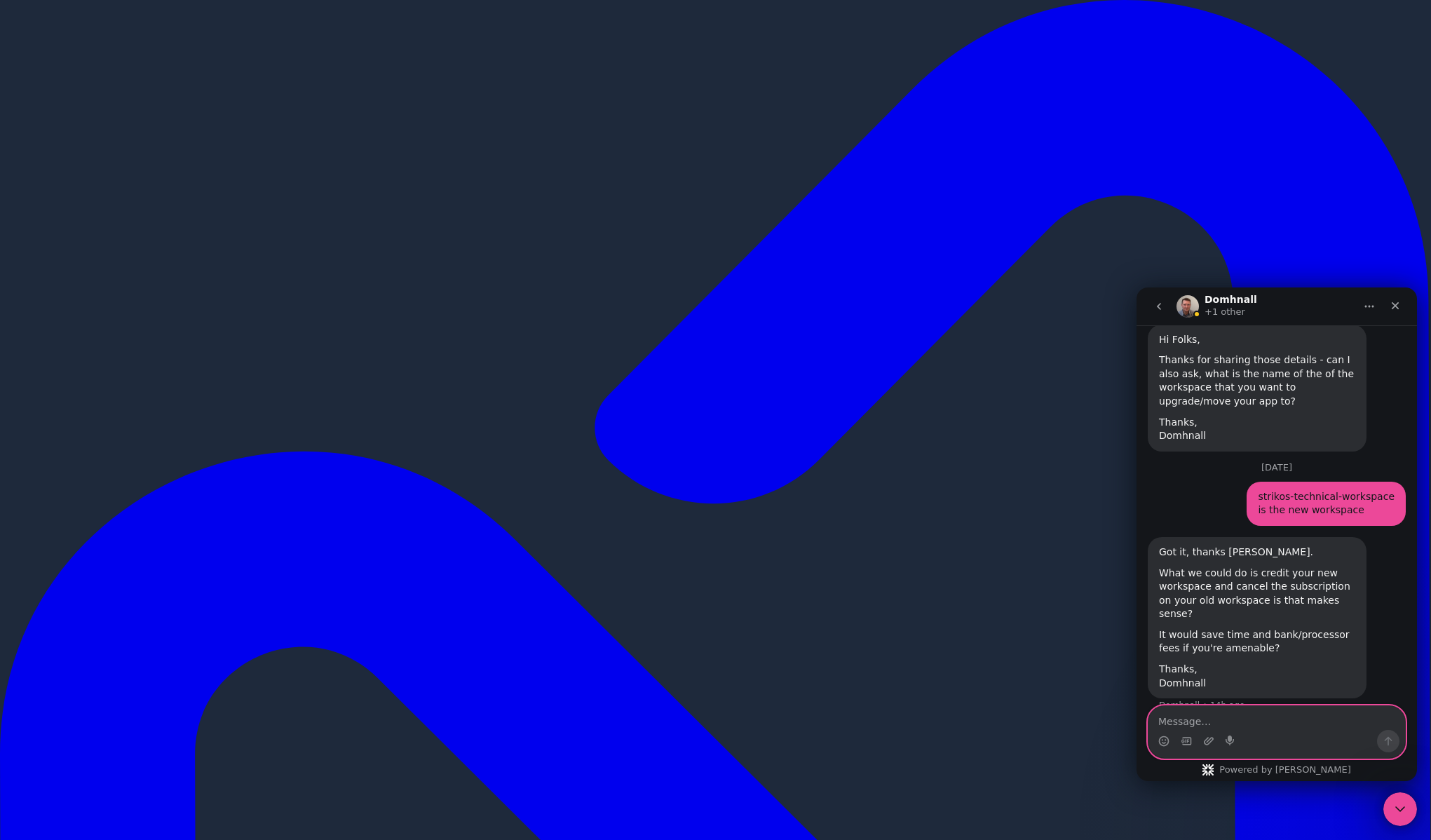
click at [1272, 725] on textarea "Message…" at bounding box center [1276, 718] width 256 height 24
type textarea "o"
type textarea "I"
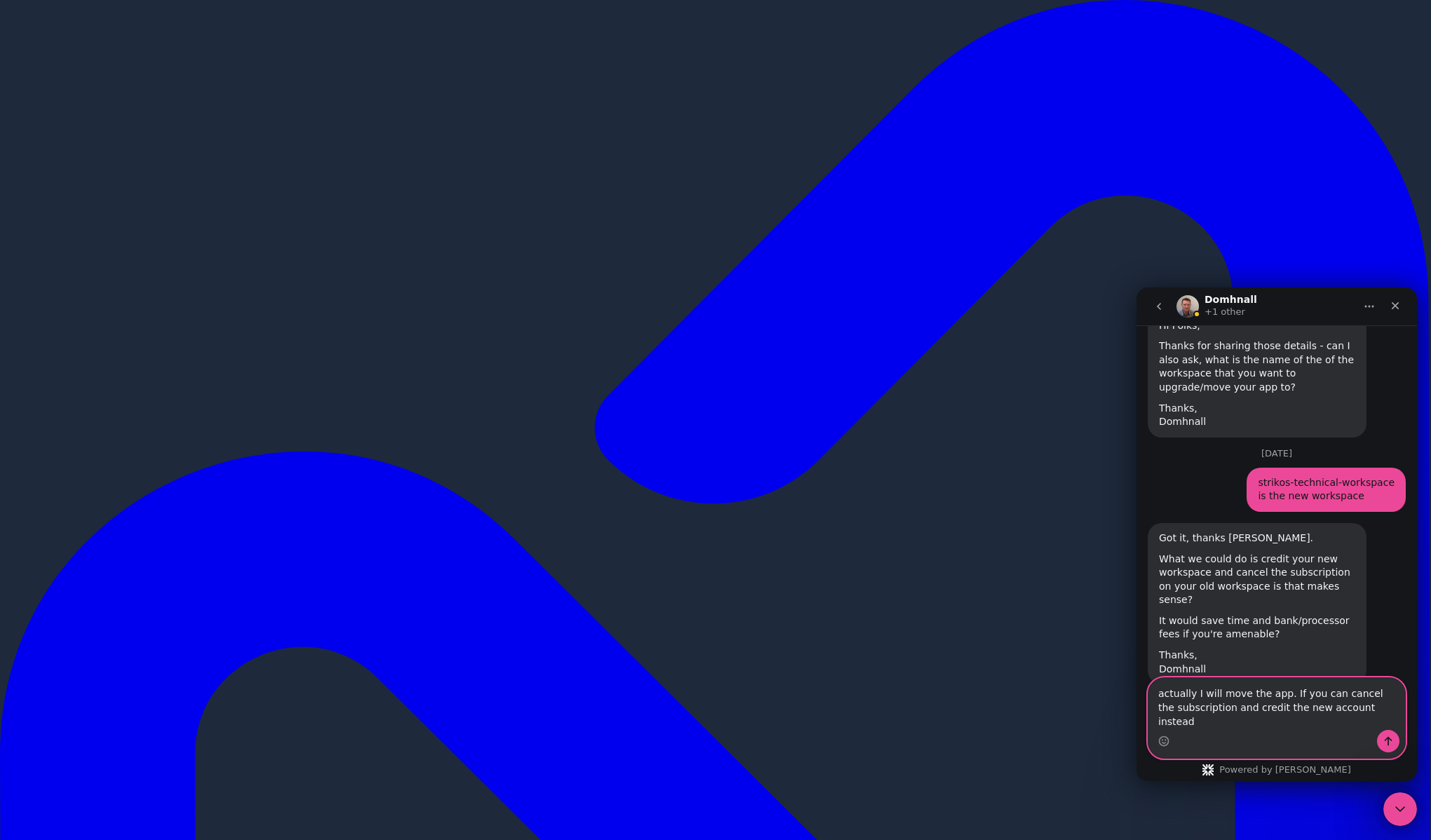
click at [1381, 719] on textarea "actually I will move the app. If you can cancel the subscription and credit the…" at bounding box center [1276, 704] width 256 height 52
type textarea "actually I will move the app. If you can cancel the subscription and credit the…"
click at [1391, 737] on icon "Send a message…" at bounding box center [1389, 742] width 11 height 11
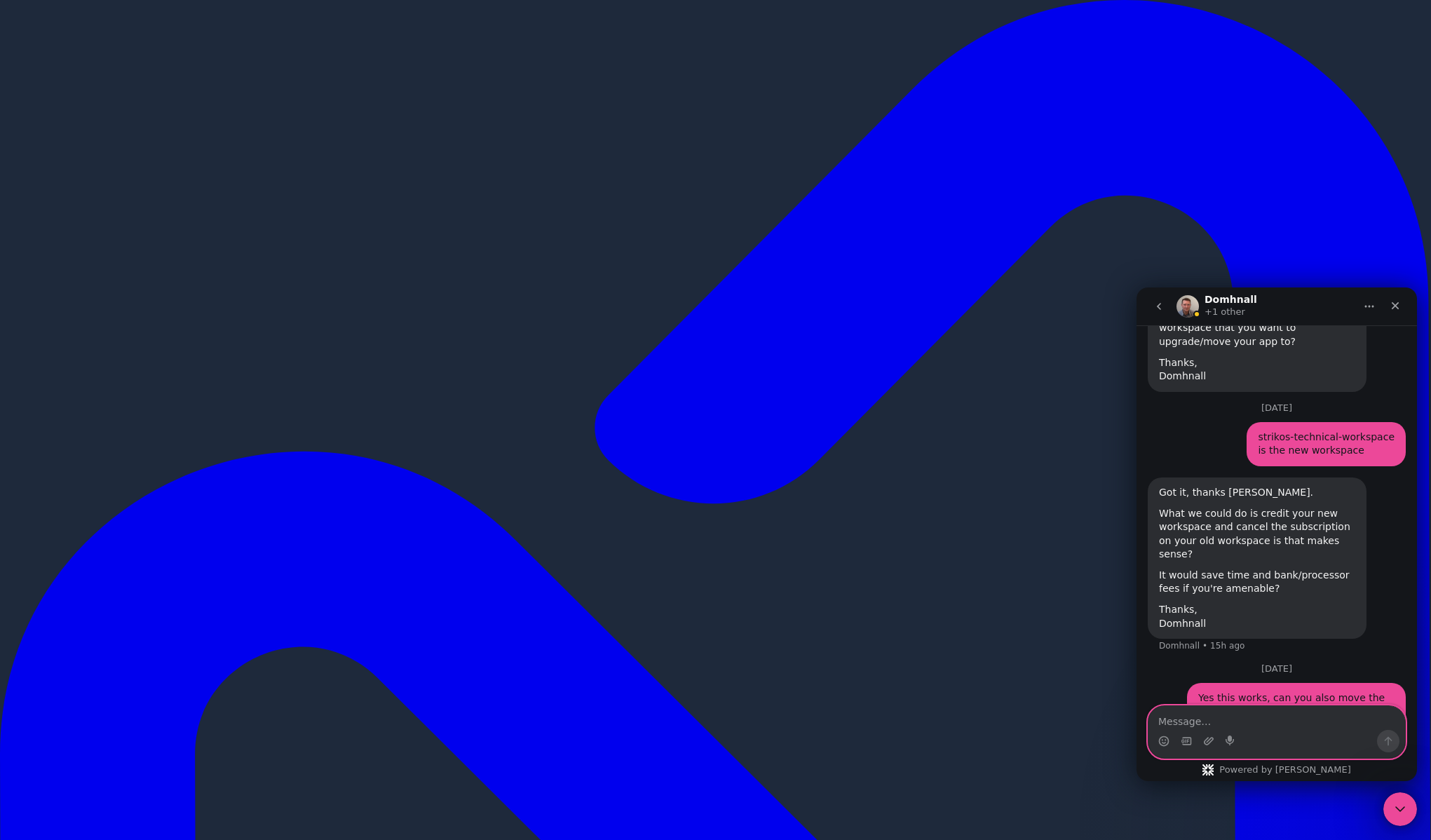
scroll to position [1511, 0]
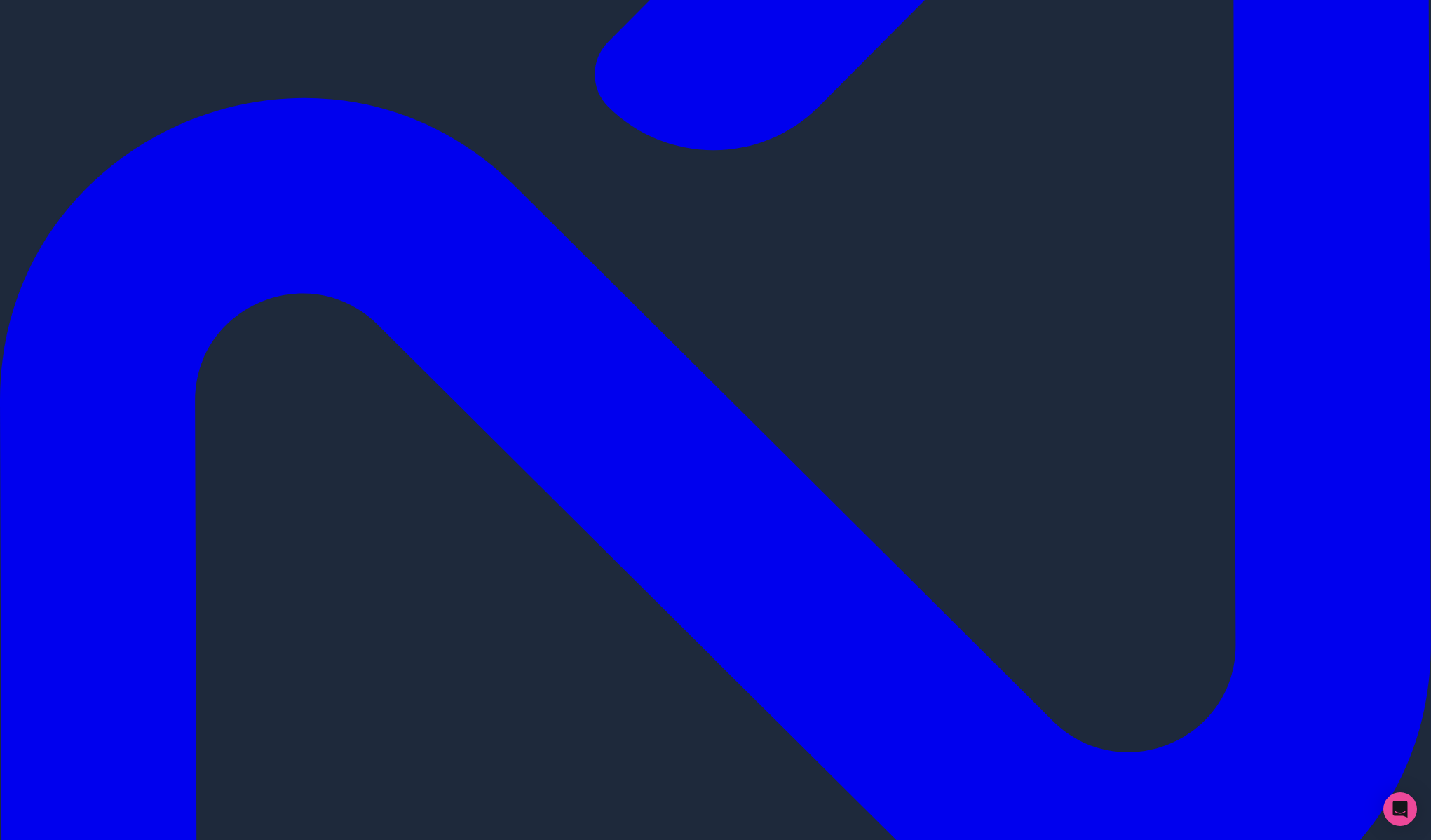
scroll to position [623, 0]
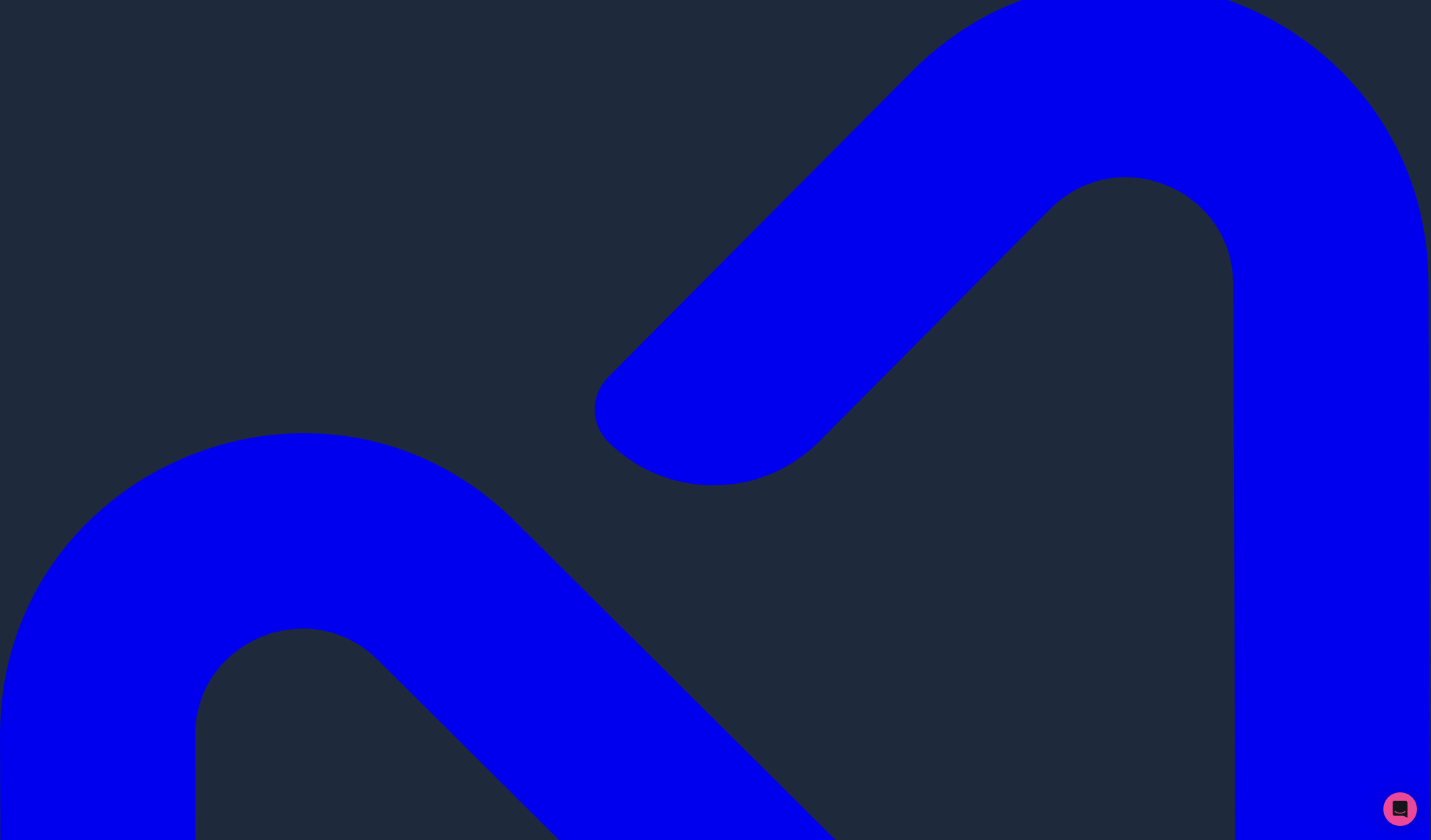
scroll to position [0, 0]
